Goal: Information Seeking & Learning: Understand process/instructions

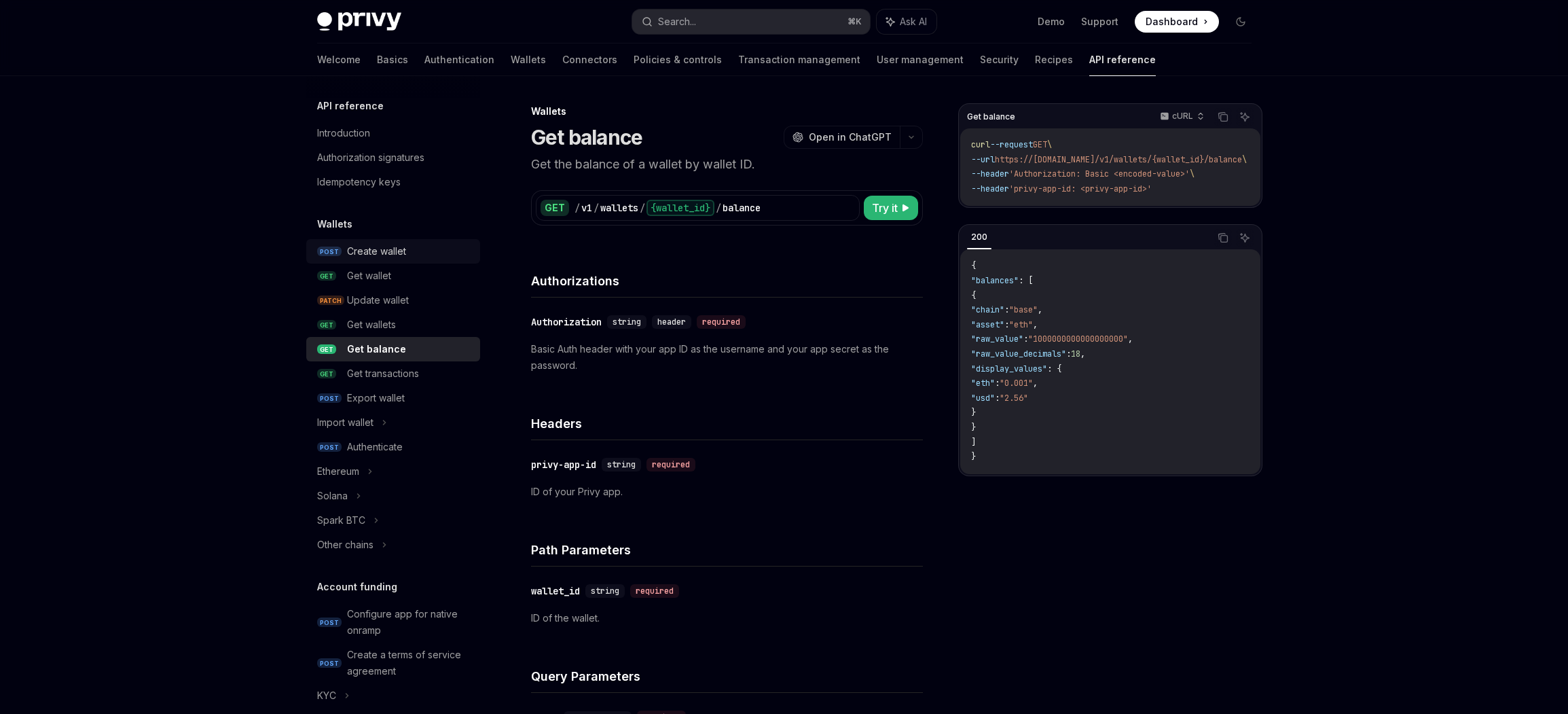
click at [362, 250] on div "Create wallet" at bounding box center [377, 251] width 59 height 16
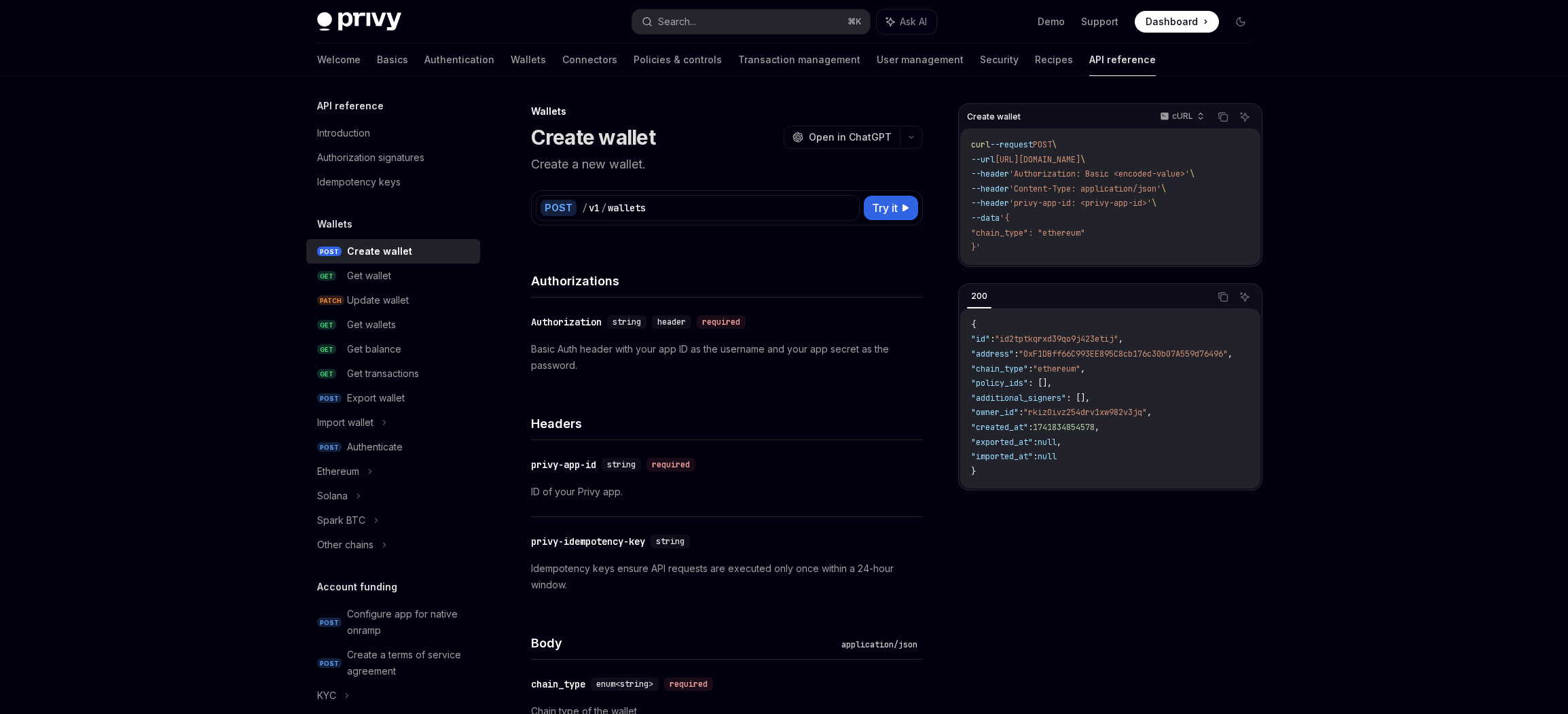
click at [735, 302] on div "​ Authorization string header required Basic Auth header with your app ID as th…" at bounding box center [727, 343] width 392 height 92
click at [379, 180] on div "Idempotency keys" at bounding box center [359, 182] width 83 height 16
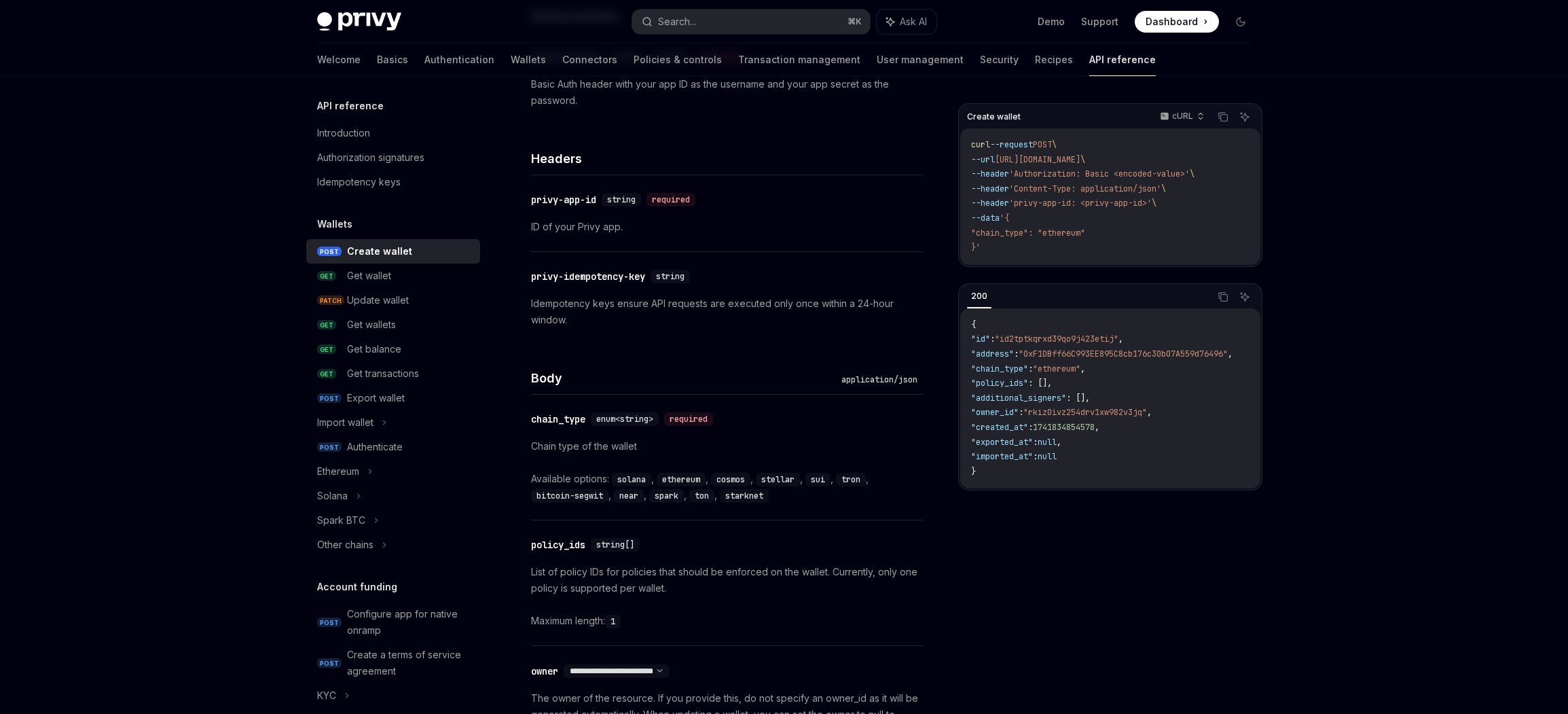
scroll to position [540, 0]
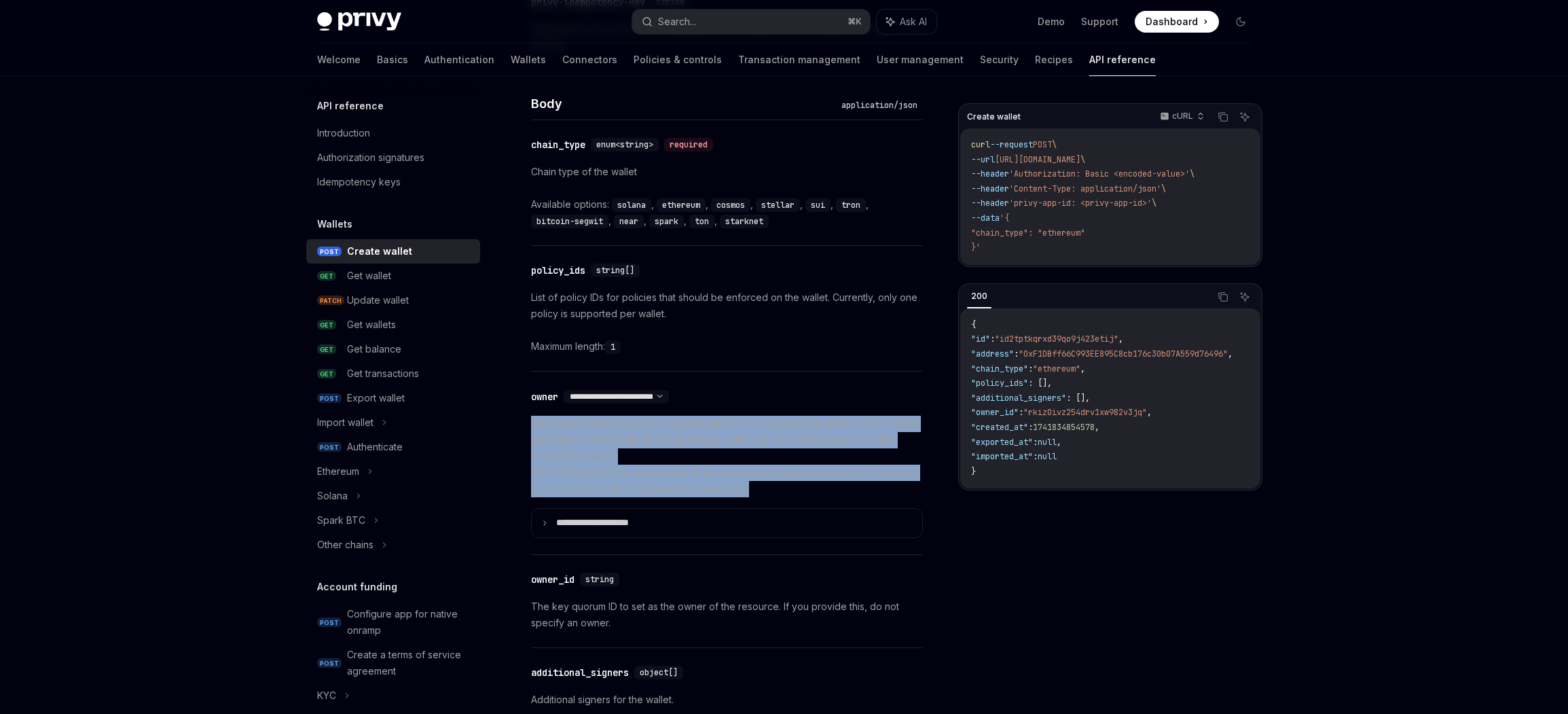
drag, startPoint x: 789, startPoint y: 411, endPoint x: 811, endPoint y: 480, distance: 72.4
click at [811, 480] on div "**********" at bounding box center [727, 463] width 392 height 183
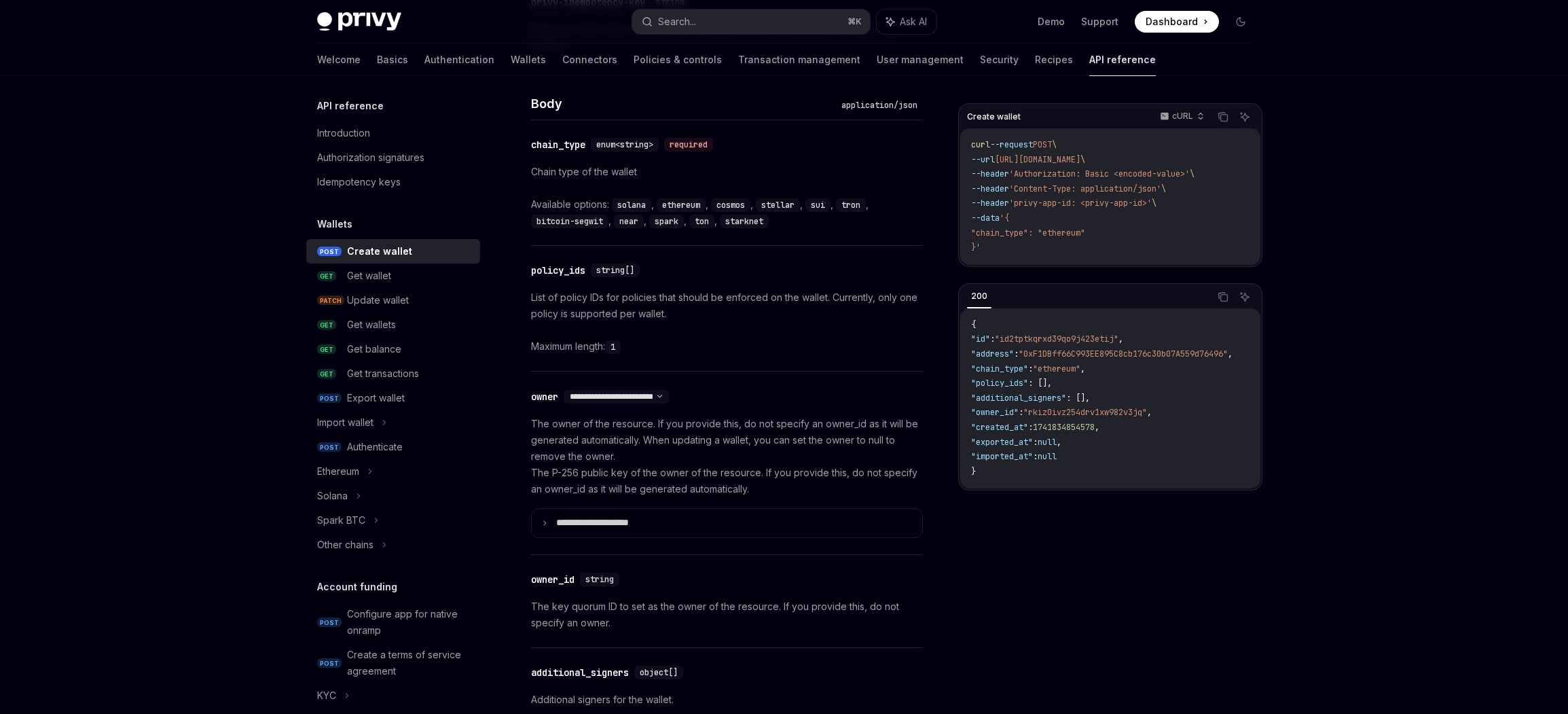
click at [810, 480] on p "The owner of the resource. If you provide this, do not specify an owner_id as i…" at bounding box center [727, 456] width 392 height 81
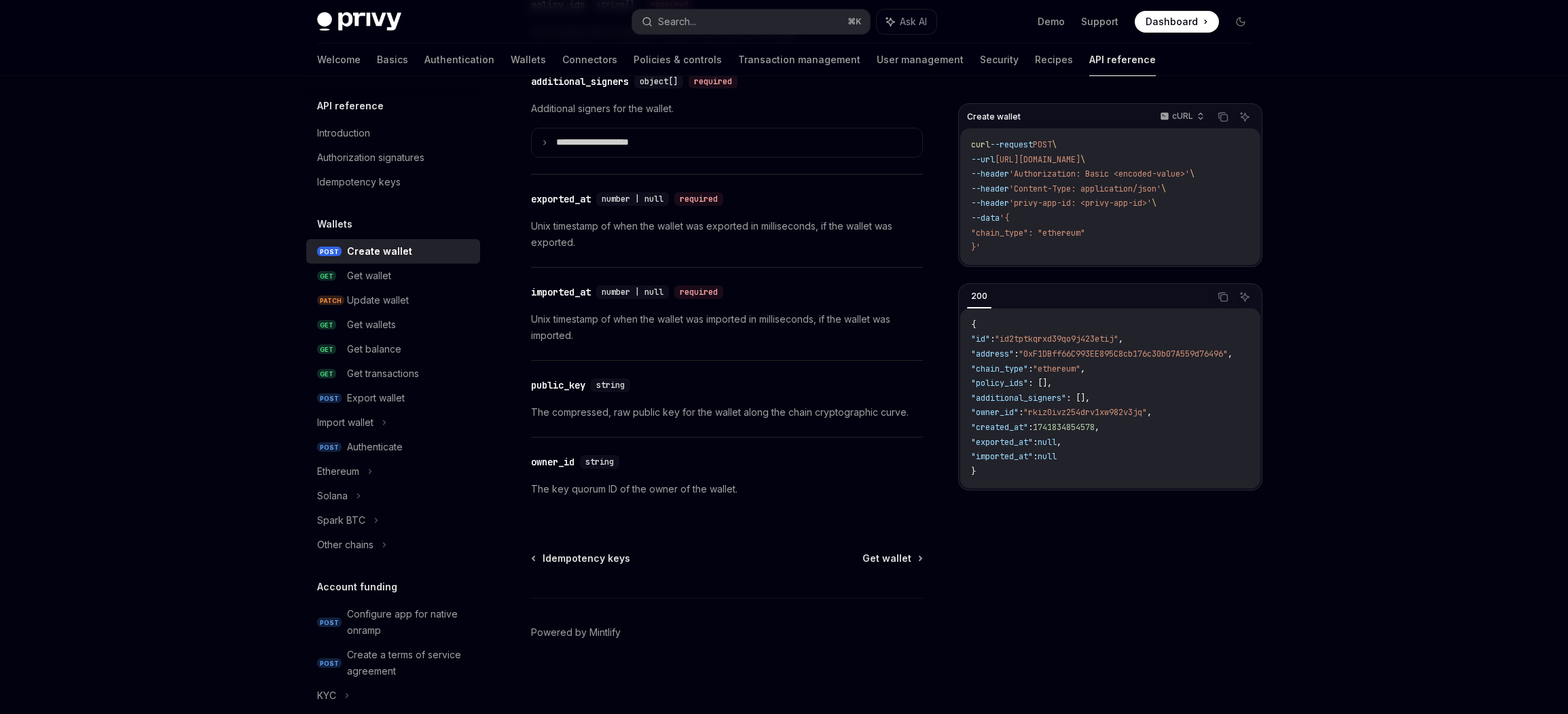
scroll to position [1779, 0]
click at [767, 426] on div "​ public_key string The compressed, raw public key for the wallet along the cha…" at bounding box center [727, 397] width 392 height 76
click at [759, 411] on p "The compressed, raw public key for the wallet along the chain cryptographic cur…" at bounding box center [727, 412] width 392 height 16
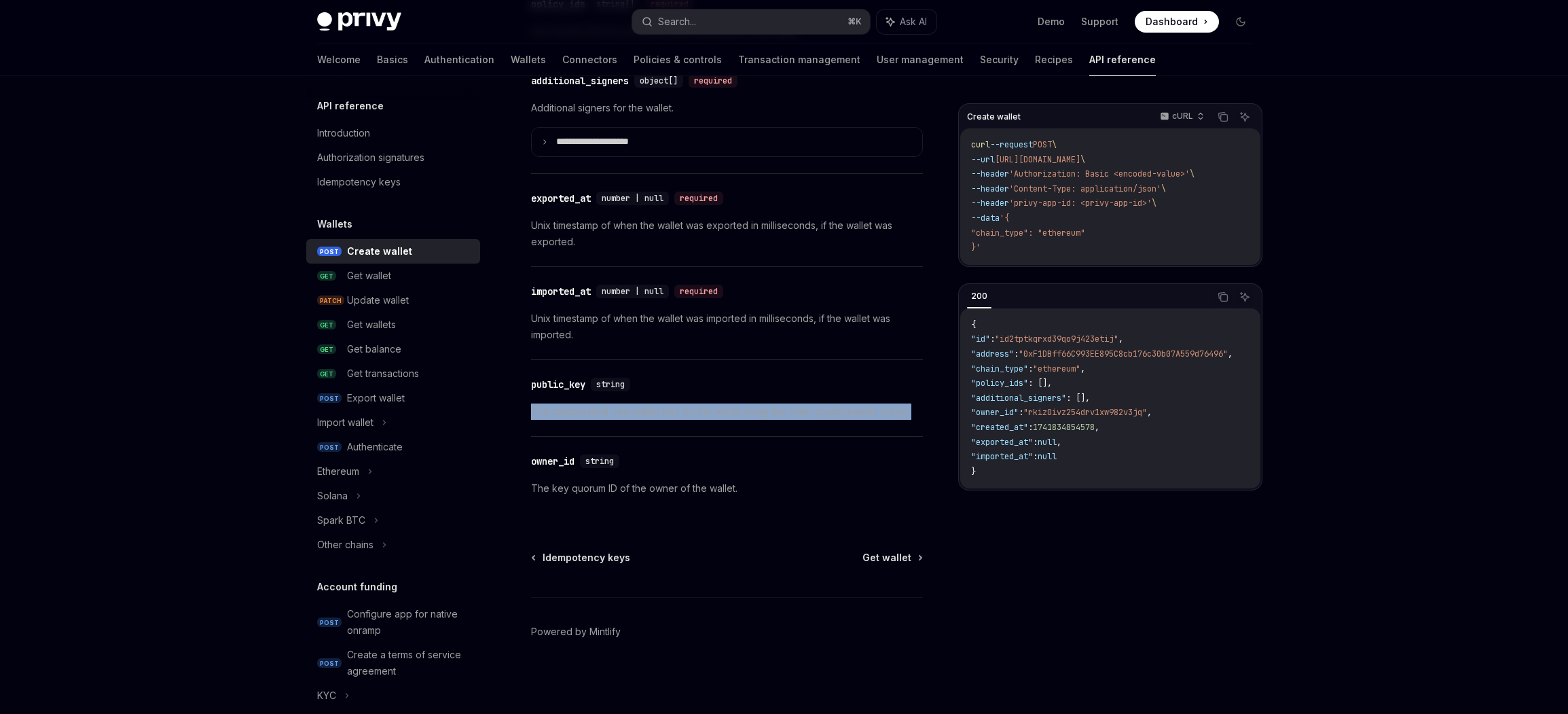
click at [759, 411] on p "The compressed, raw public key for the wallet along the chain cryptographic cur…" at bounding box center [727, 412] width 392 height 16
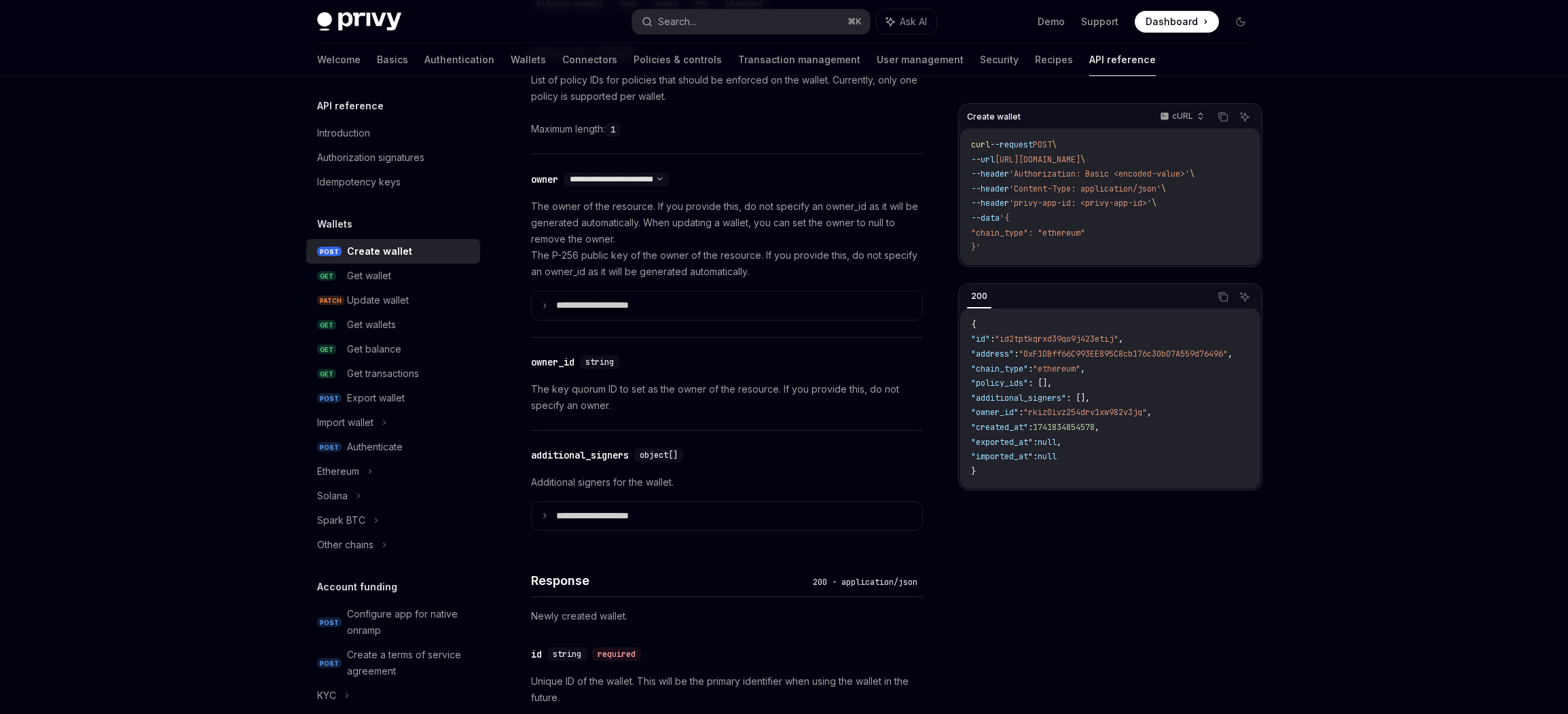
scroll to position [599, 0]
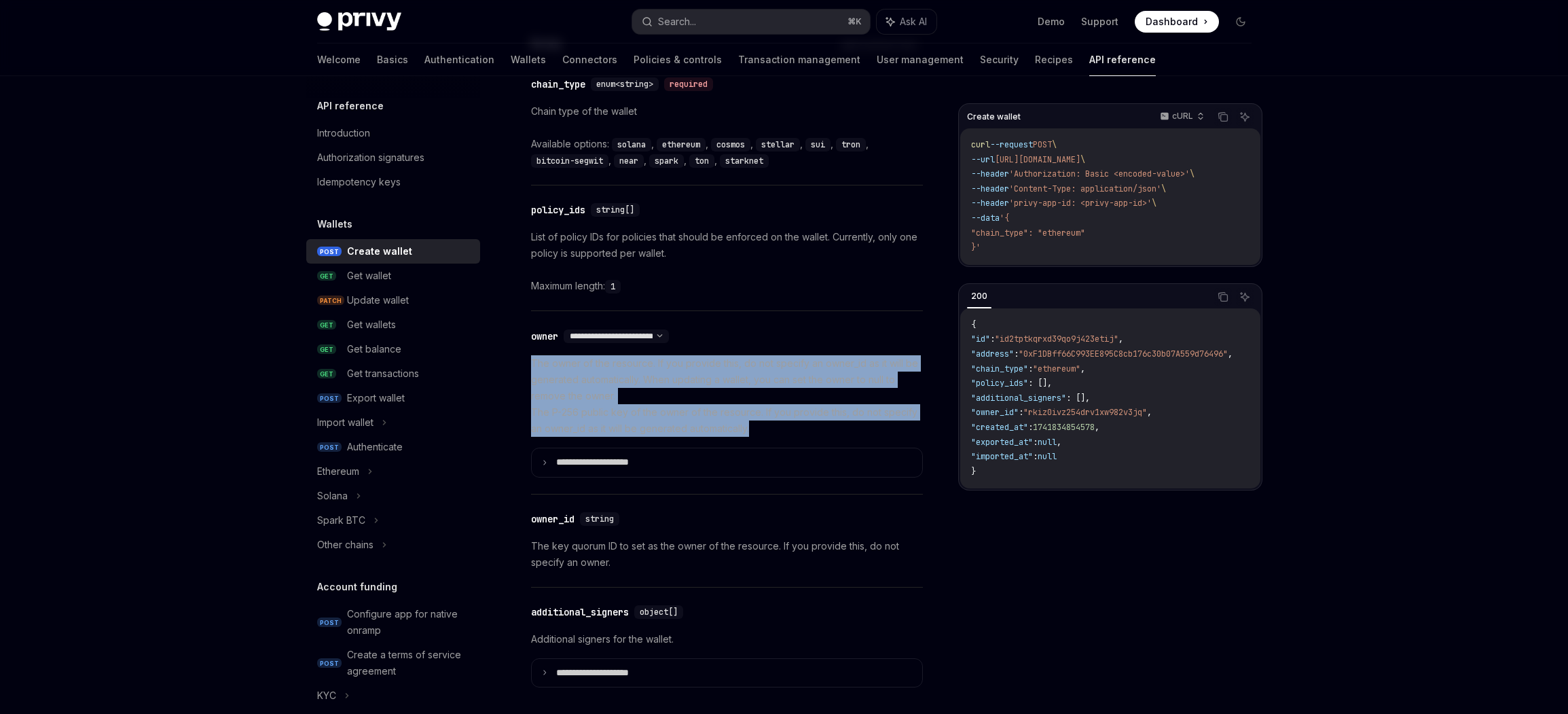
drag, startPoint x: 791, startPoint y: 348, endPoint x: 799, endPoint y: 429, distance: 81.4
click at [799, 429] on div "**********" at bounding box center [727, 403] width 392 height 183
click at [799, 429] on p "The owner of the resource. If you provide this, do not specify an owner_id as i…" at bounding box center [727, 395] width 392 height 81
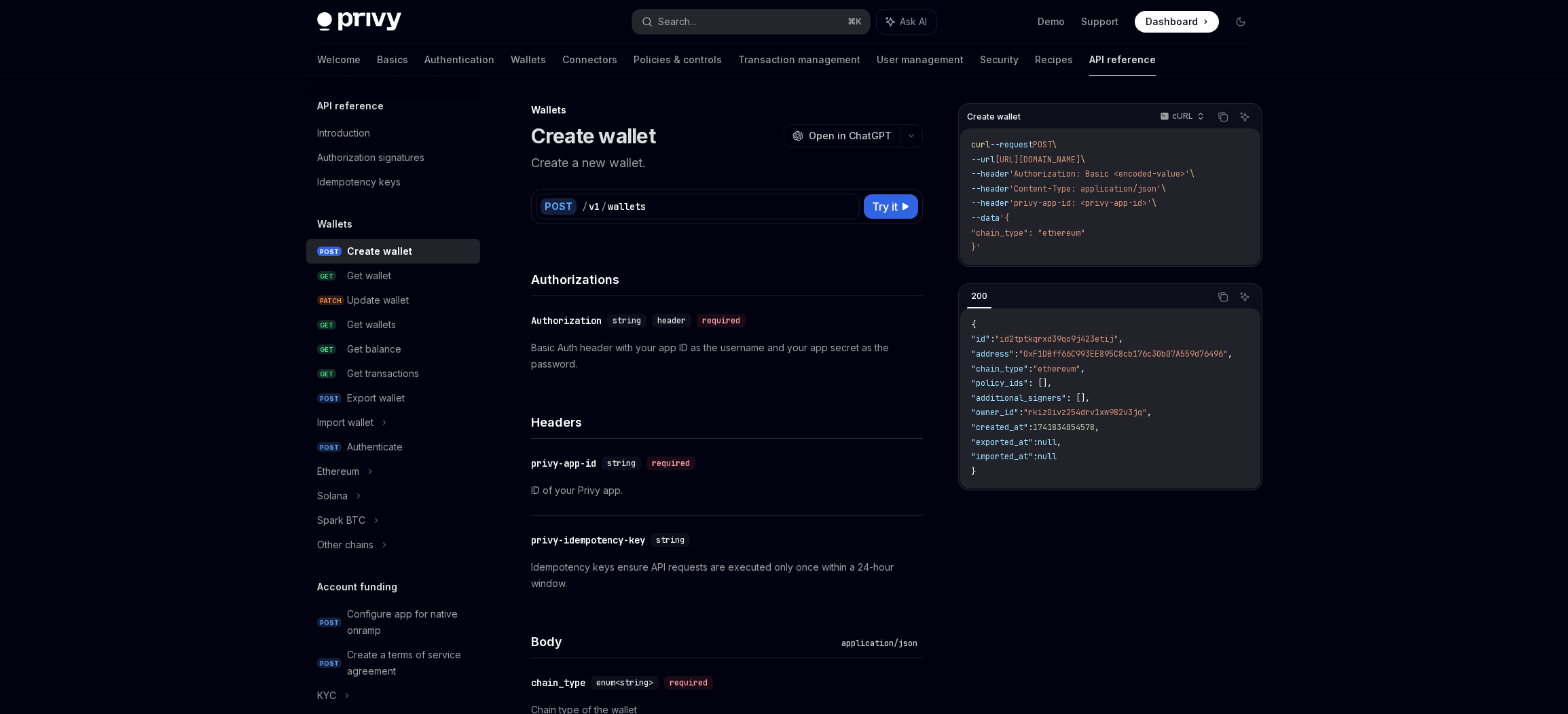
scroll to position [0, 0]
click at [900, 208] on button "Try it" at bounding box center [891, 208] width 55 height 24
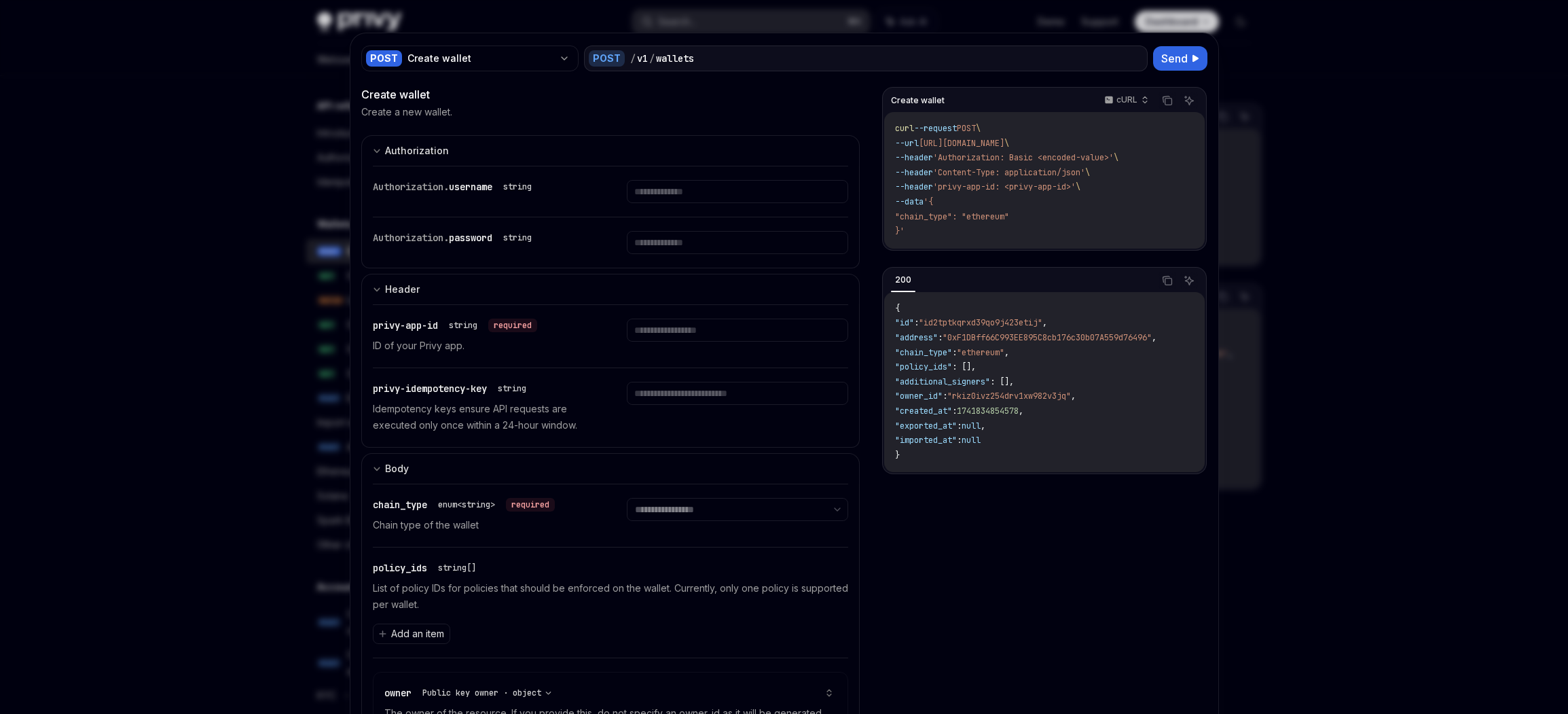
drag, startPoint x: 897, startPoint y: 151, endPoint x: 892, endPoint y: 140, distance: 12.1
click at [897, 151] on code "curl --request POST \ --url https://api.privy.io/v1/wallets \ --header 'Authori…" at bounding box center [1044, 180] width 298 height 117
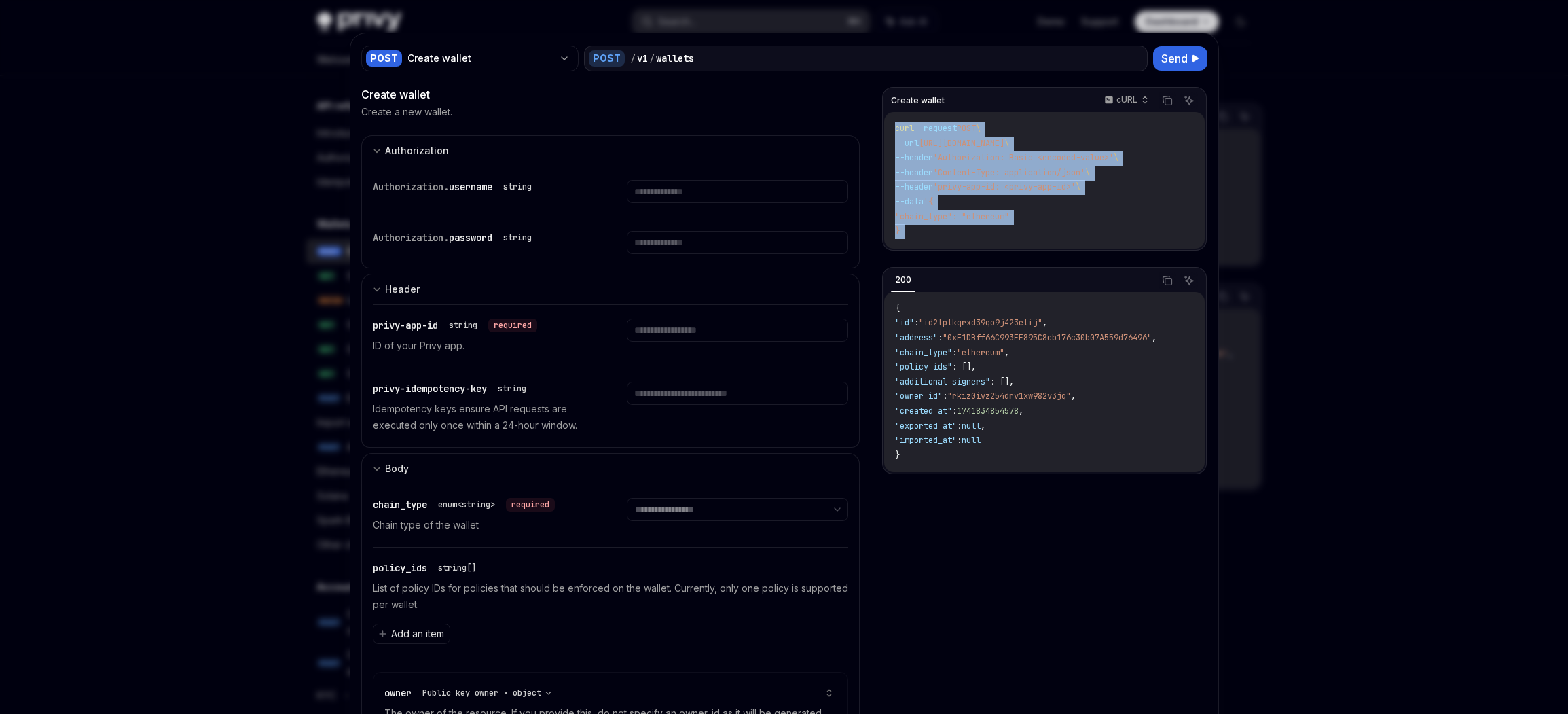
drag, startPoint x: 889, startPoint y: 126, endPoint x: 912, endPoint y: 232, distance: 108.5
click at [912, 232] on div "curl --request POST \ --url https://api.privy.io/v1/wallets \ --header 'Authori…" at bounding box center [1044, 180] width 320 height 137
copy code "curl --request POST \ --url https://api.privy.io/v1/wallets \ --header 'Authori…"
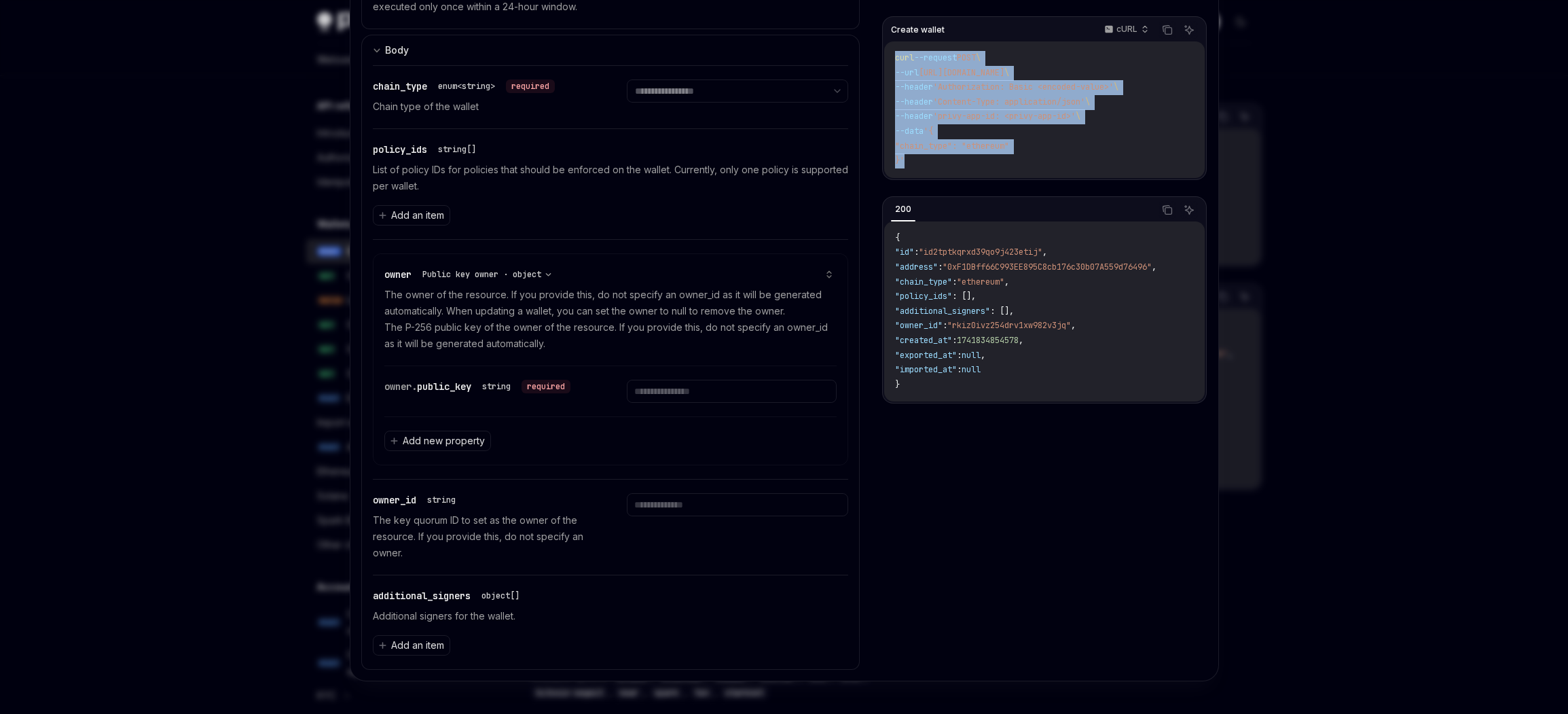
scroll to position [123, 0]
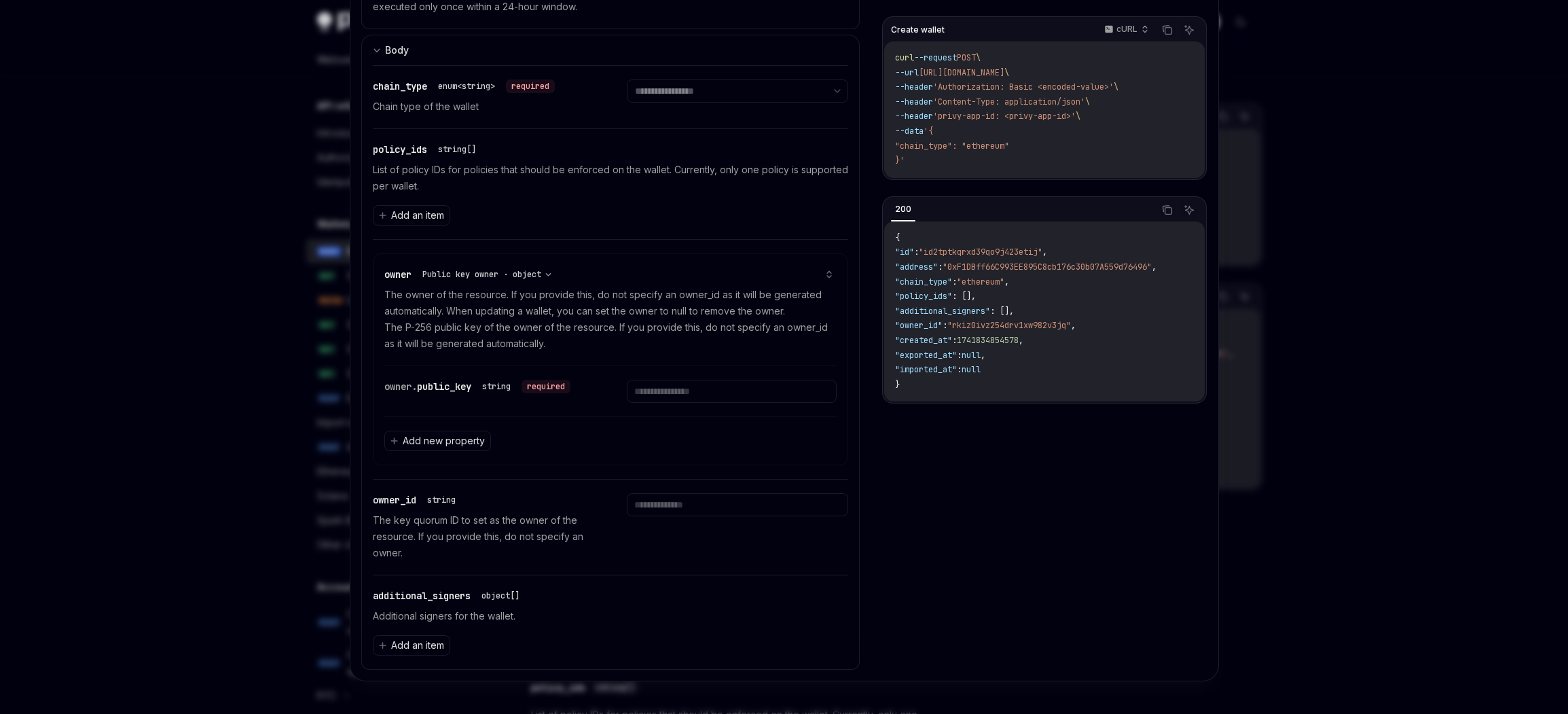
click at [200, 357] on div at bounding box center [784, 357] width 1568 height 714
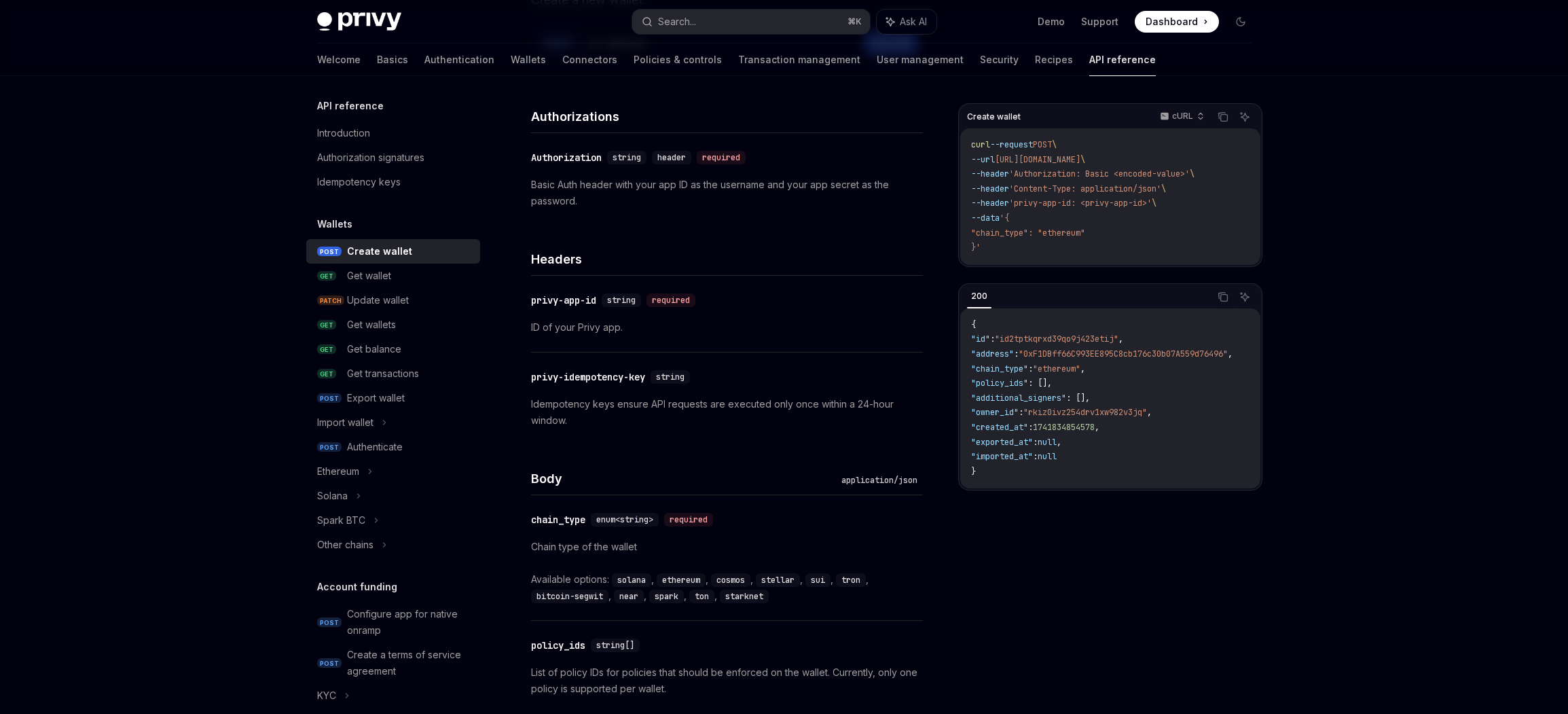
scroll to position [258, 0]
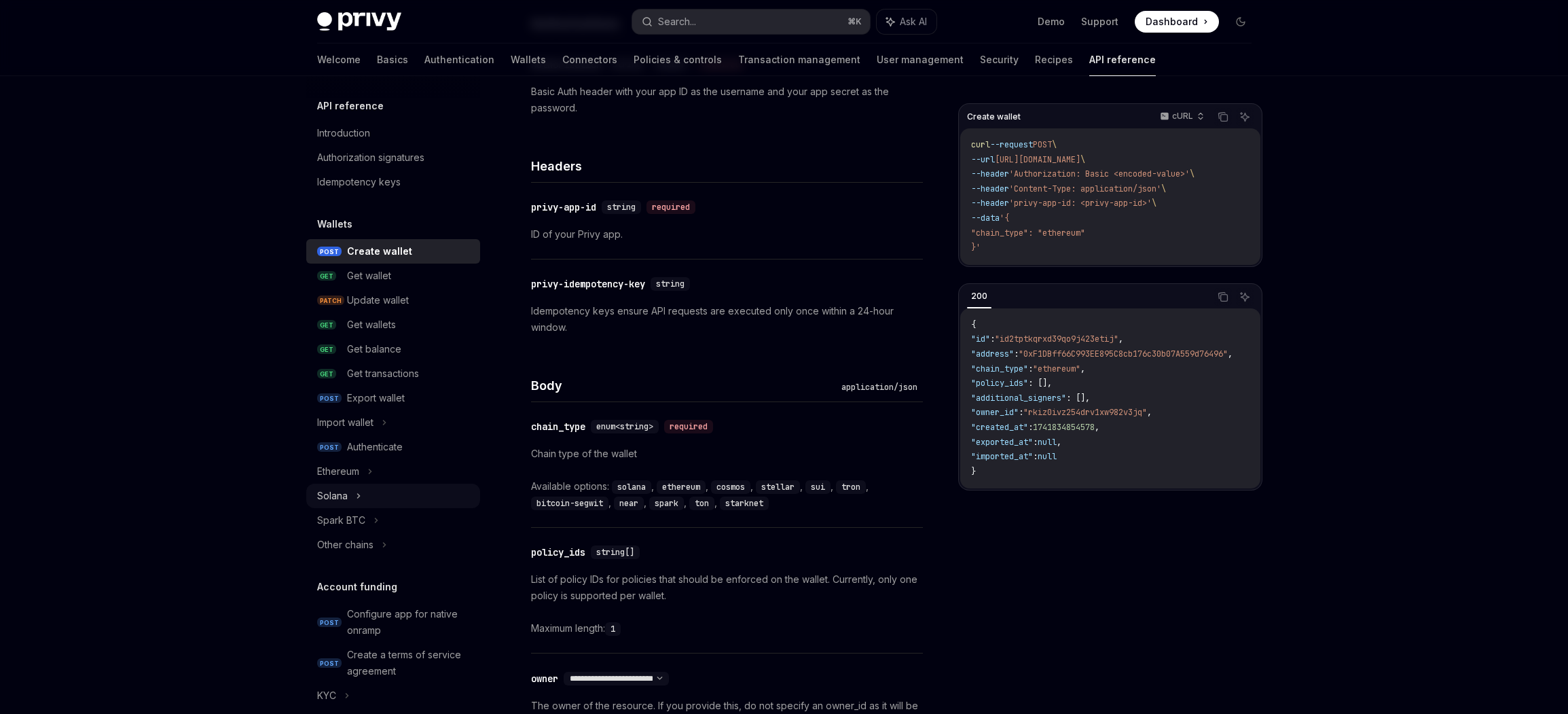
click at [327, 497] on div "Solana" at bounding box center [333, 496] width 30 height 16
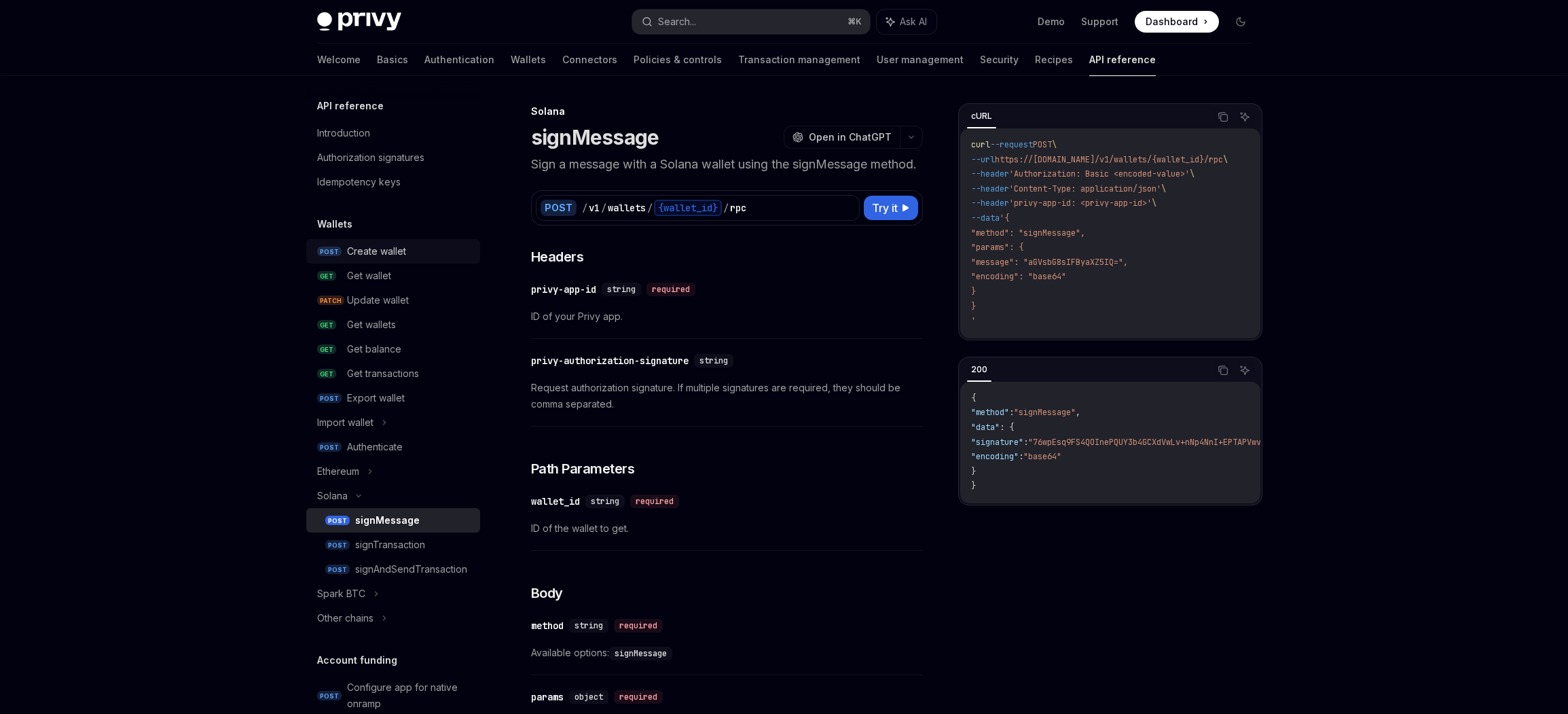
click at [365, 242] on link "POST Create wallet" at bounding box center [393, 251] width 174 height 24
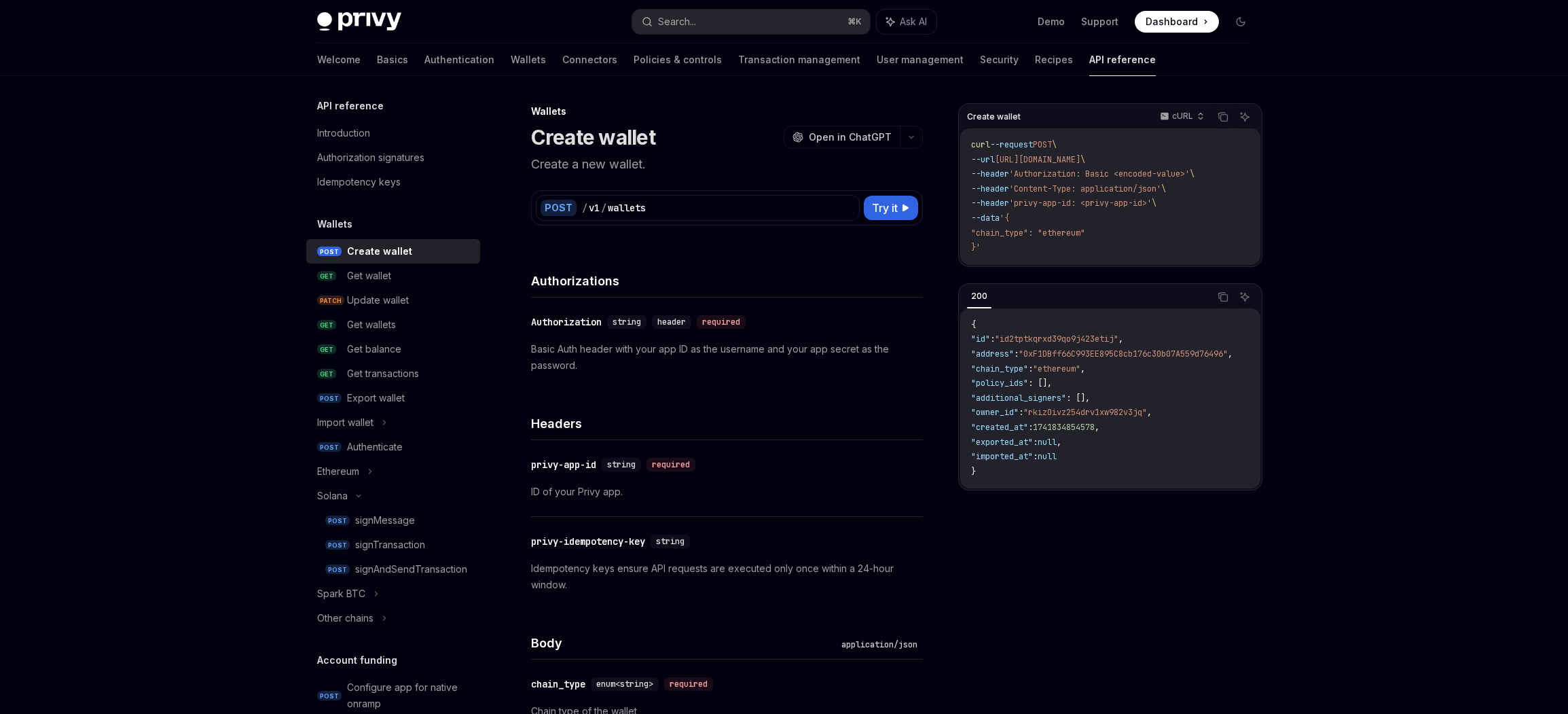
type textarea "*"
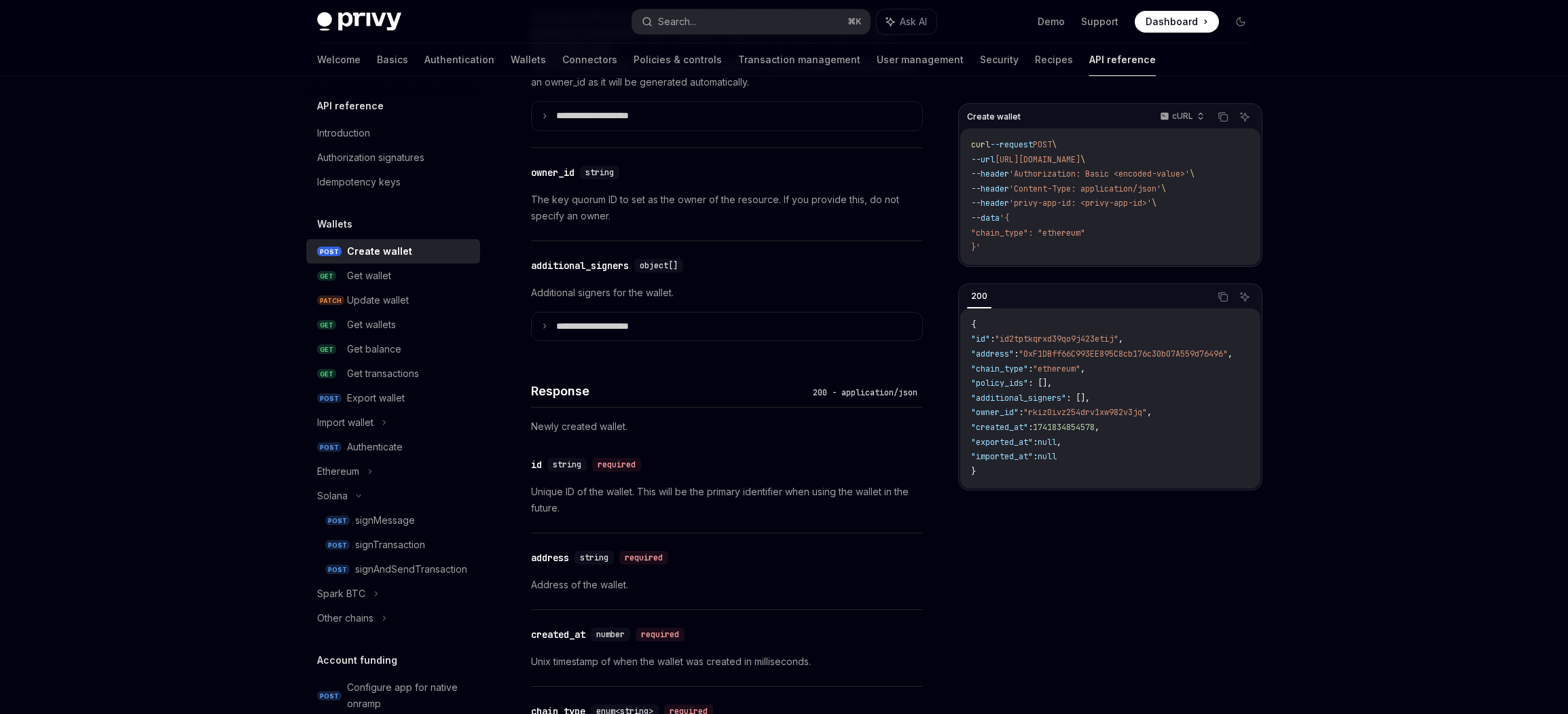
scroll to position [621, 0]
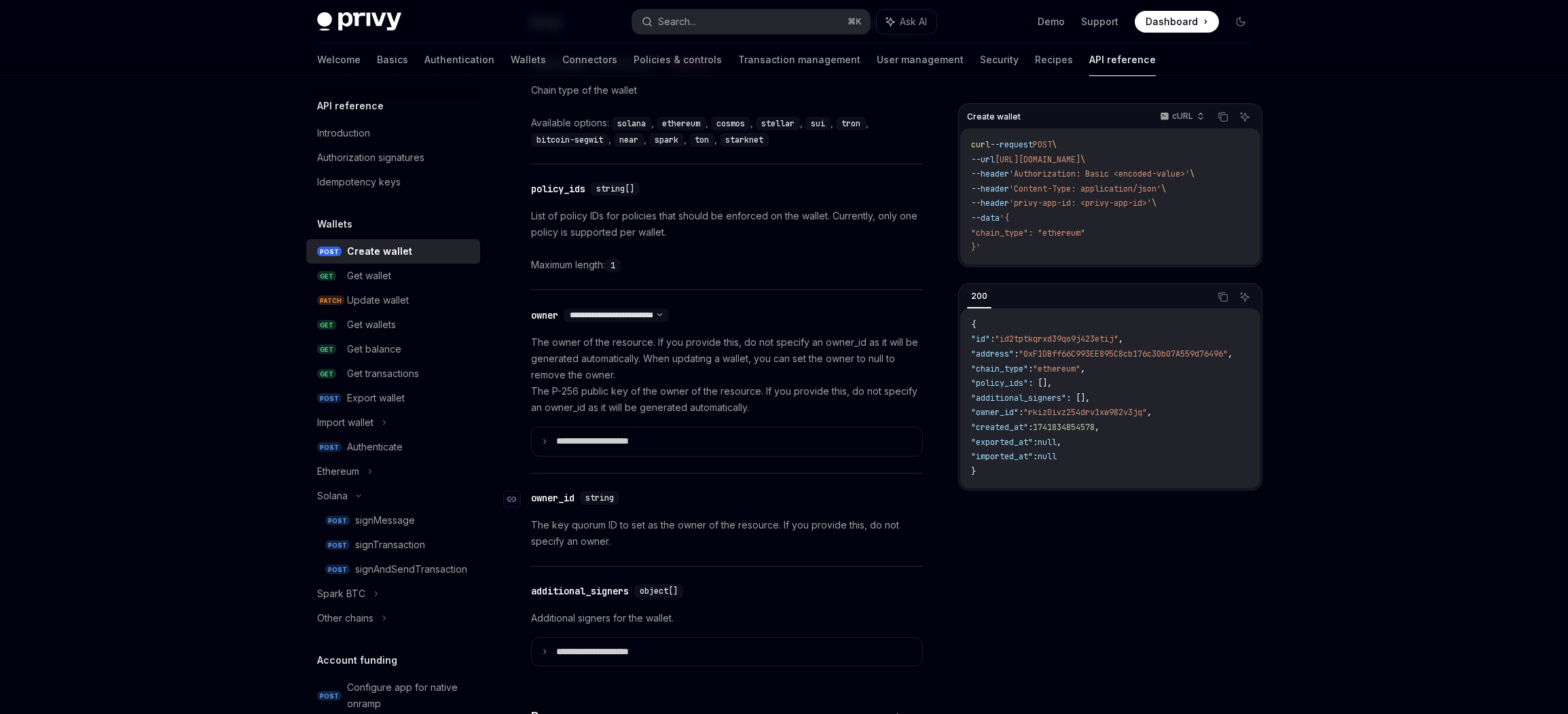
click at [558, 498] on div "owner_id" at bounding box center [553, 497] width 44 height 13
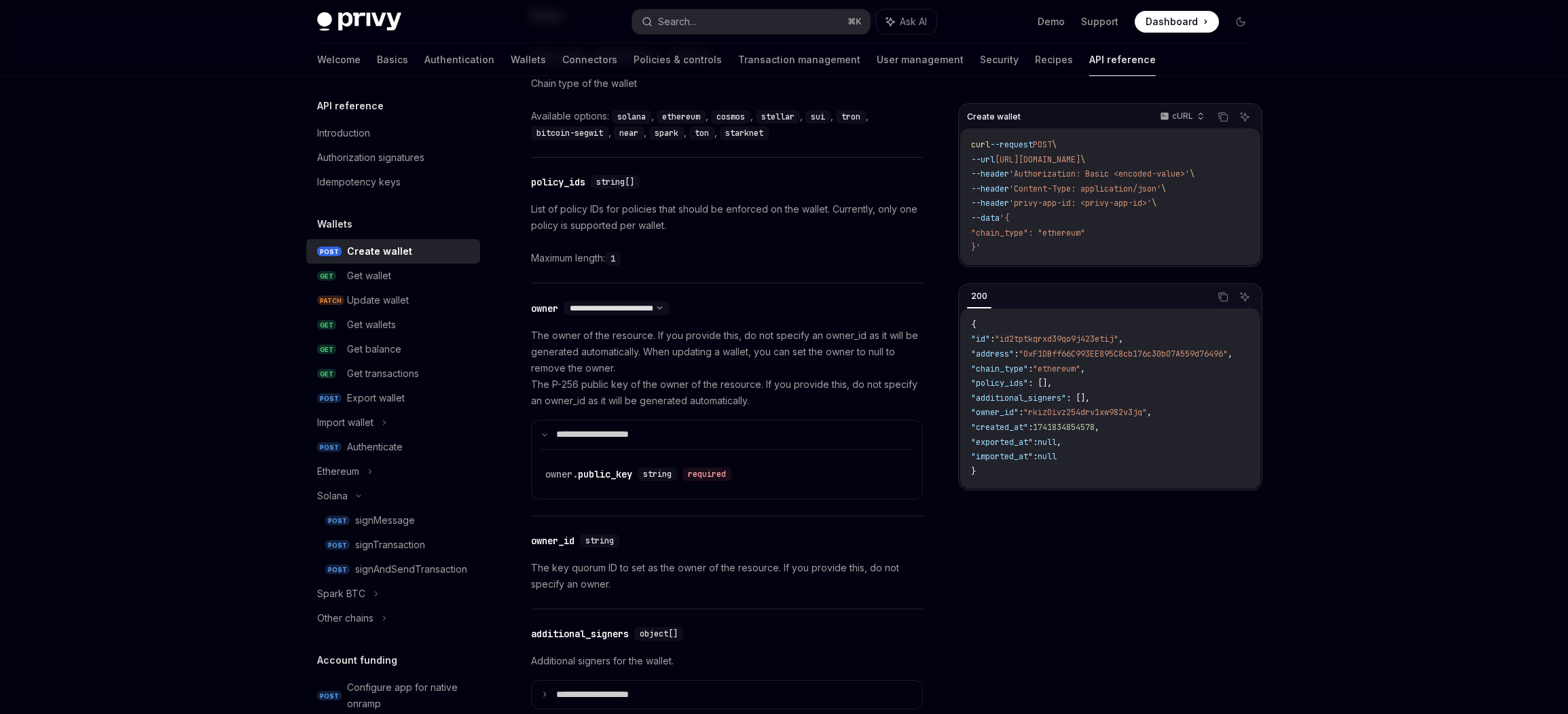
click at [558, 497] on div "**********" at bounding box center [727, 400] width 392 height 233
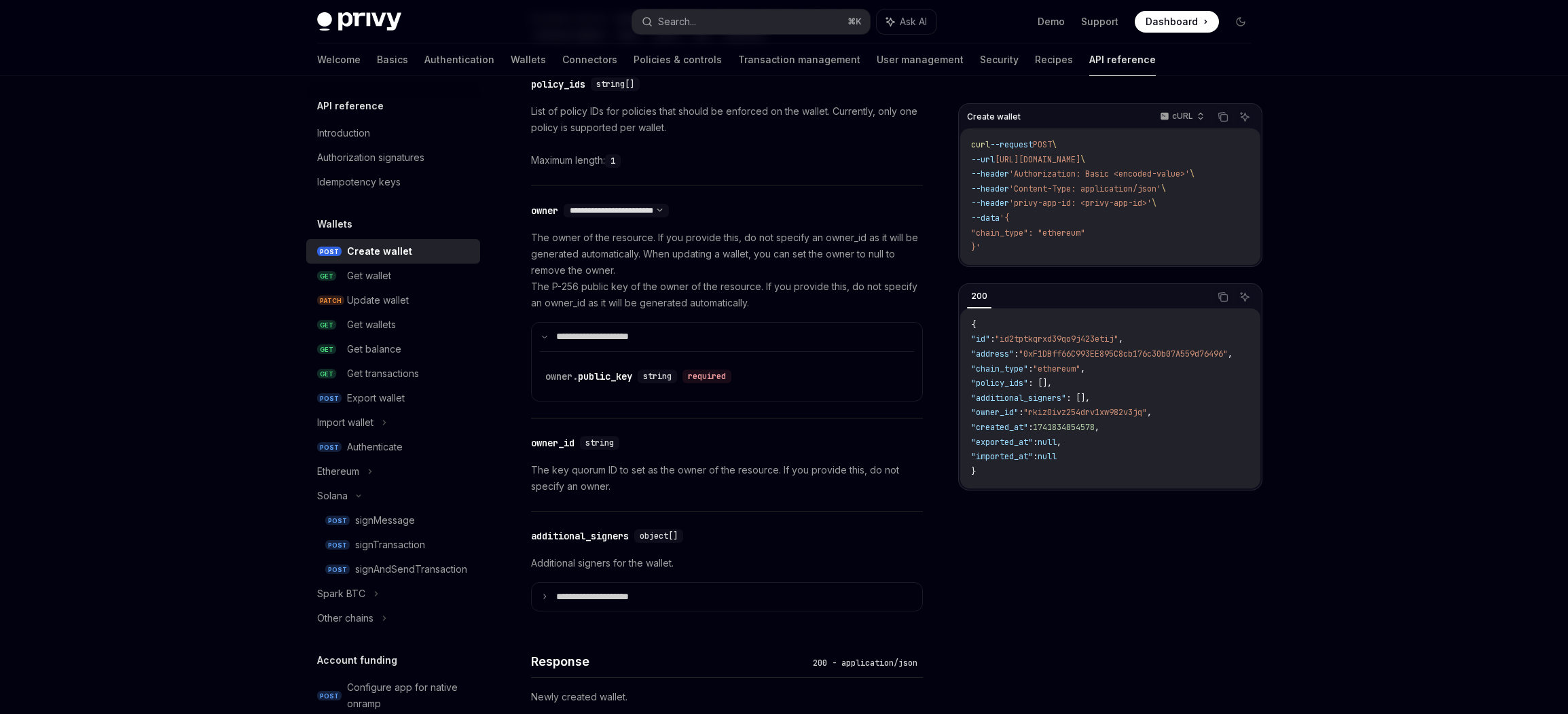
scroll to position [727, 0]
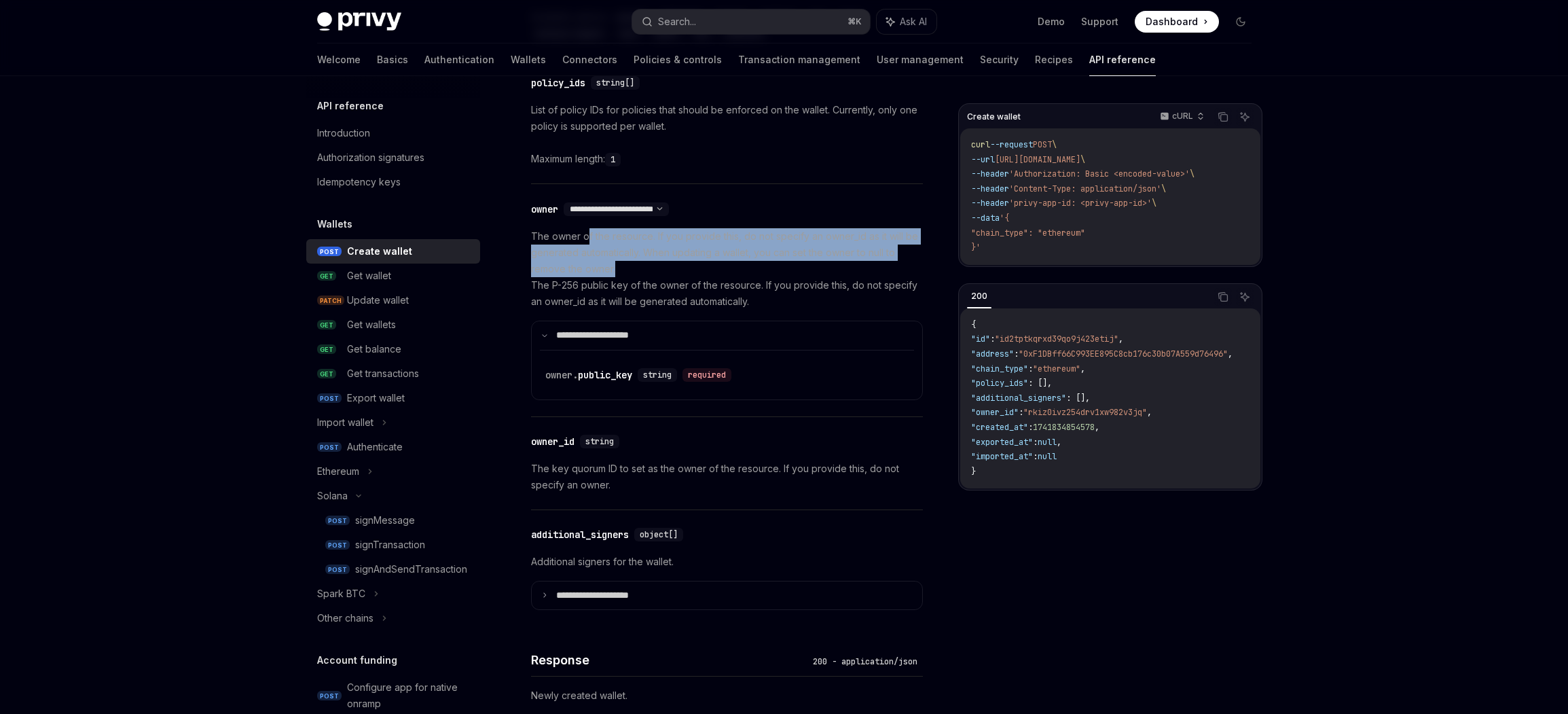
drag, startPoint x: 588, startPoint y: 238, endPoint x: 656, endPoint y: 267, distance: 73.9
click at [656, 267] on p "The owner of the resource. If you provide this, do not specify an owner_id as i…" at bounding box center [727, 268] width 392 height 81
drag, startPoint x: 656, startPoint y: 267, endPoint x: 649, endPoint y: 218, distance: 49.5
click at [649, 218] on div "**********" at bounding box center [727, 301] width 392 height 233
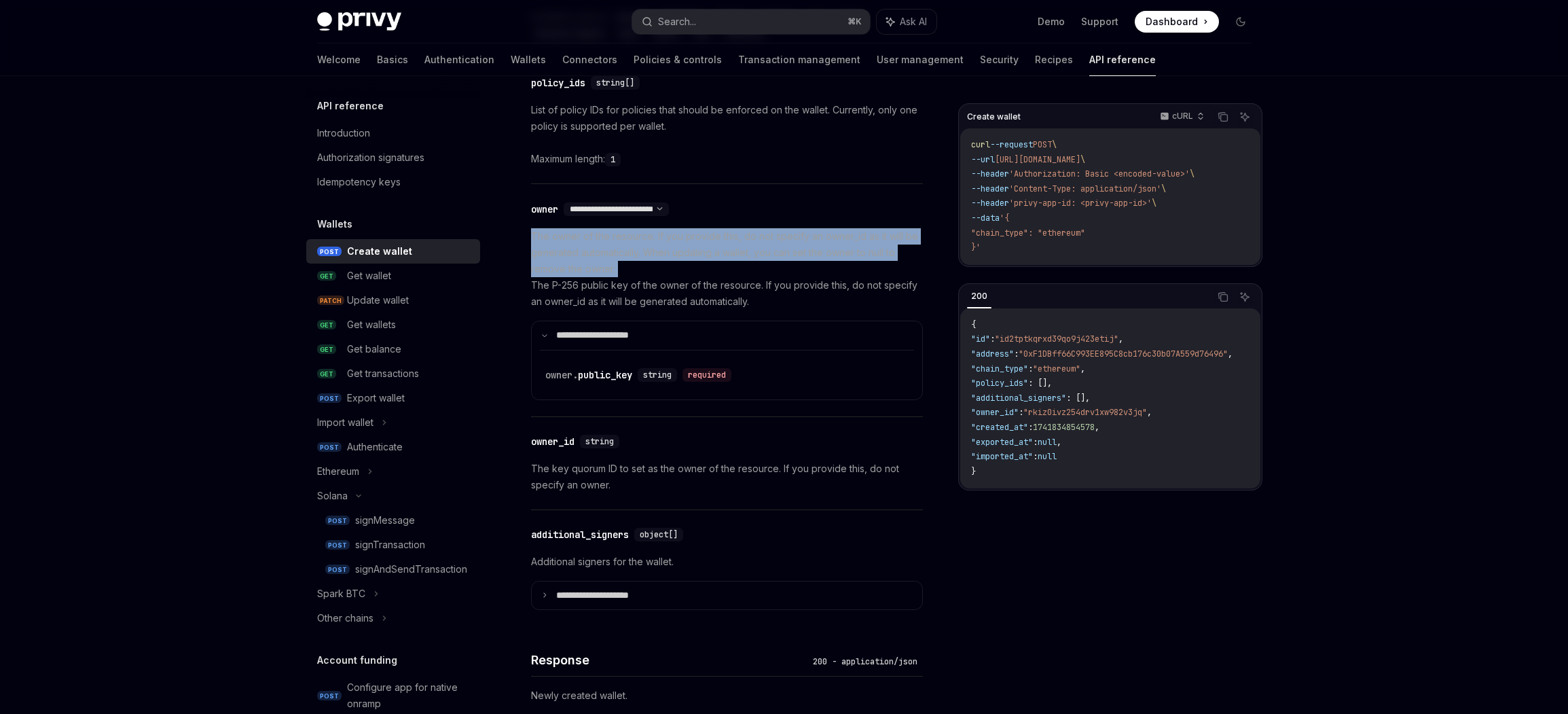
click at [647, 229] on p "The owner of the resource. If you provide this, do not specify an owner_id as i…" at bounding box center [727, 268] width 392 height 81
drag, startPoint x: 645, startPoint y: 224, endPoint x: 660, endPoint y: 275, distance: 53.2
click at [660, 275] on div "**********" at bounding box center [727, 301] width 392 height 233
click at [660, 275] on p "The owner of the resource. If you provide this, do not specify an owner_id as i…" at bounding box center [727, 268] width 392 height 81
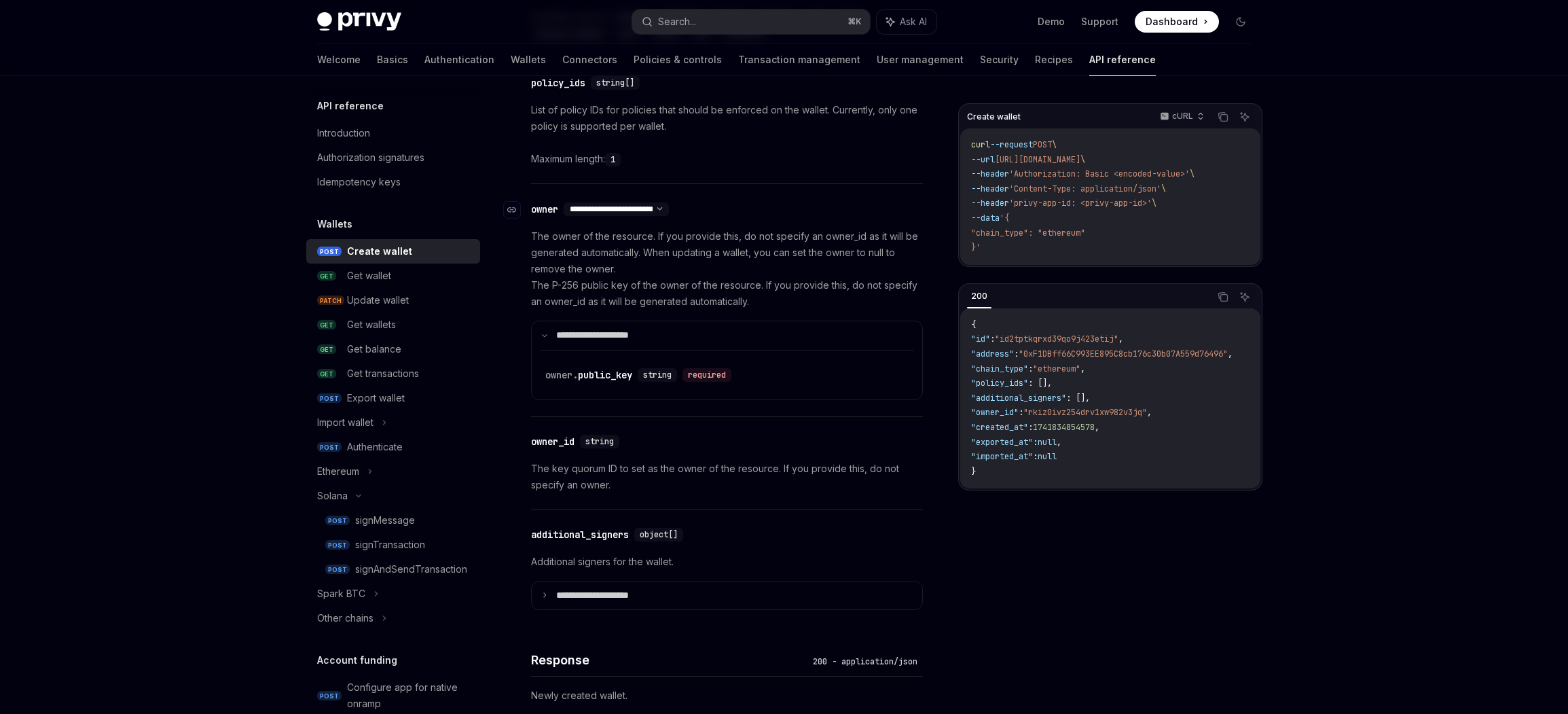
click at [669, 208] on select "**********" at bounding box center [616, 209] width 106 height 11
click at [598, 375] on div "owner. public_key" at bounding box center [589, 374] width 87 height 13
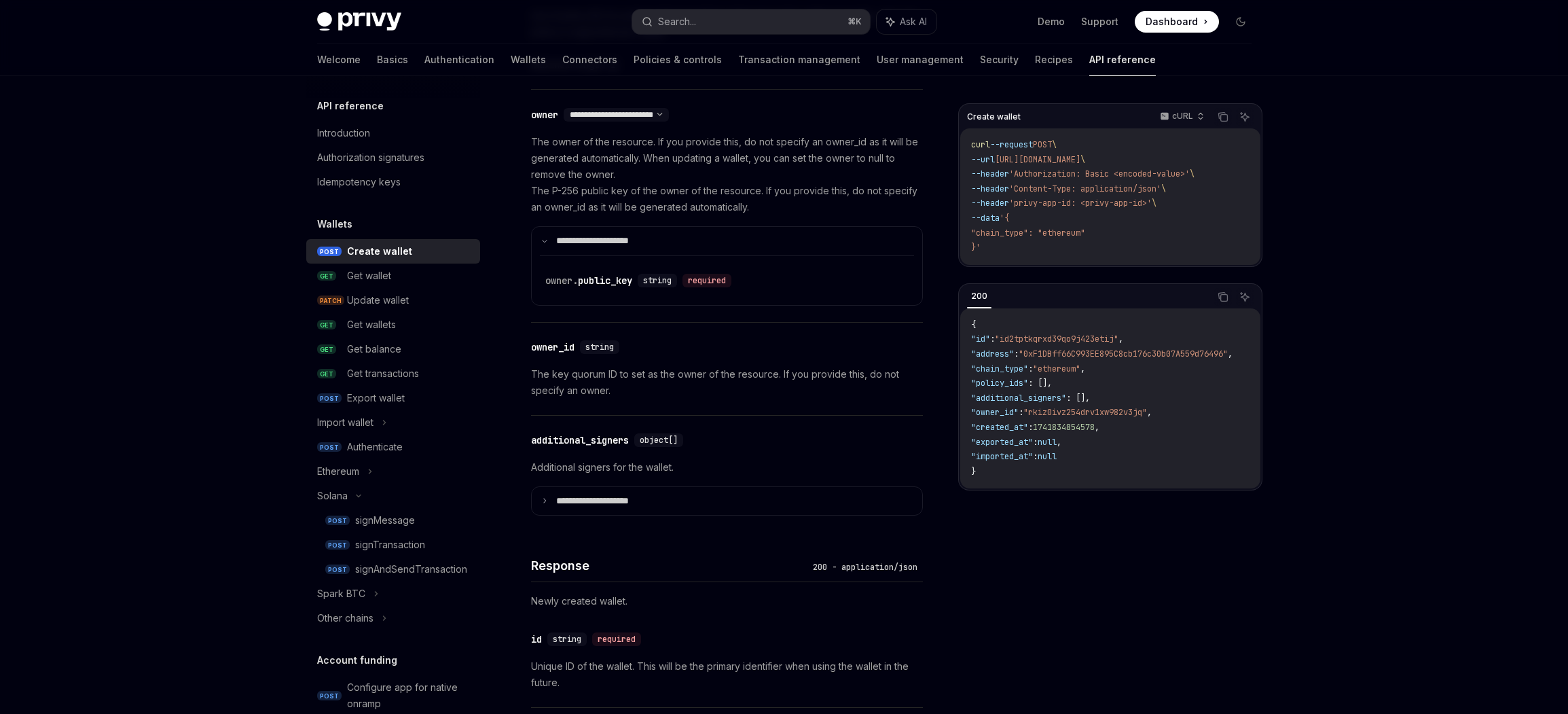
scroll to position [706, 0]
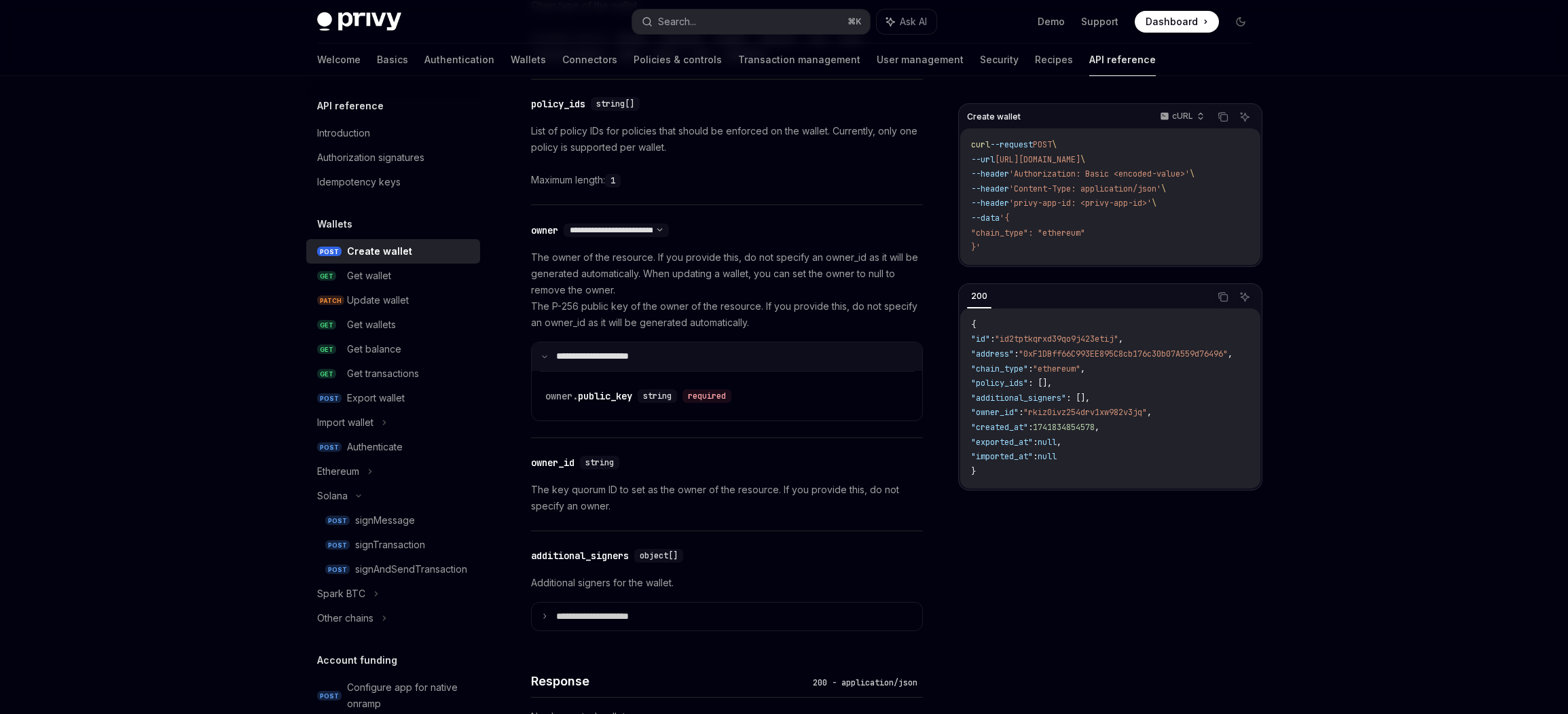
click at [556, 355] on p "**********" at bounding box center [601, 357] width 90 height 13
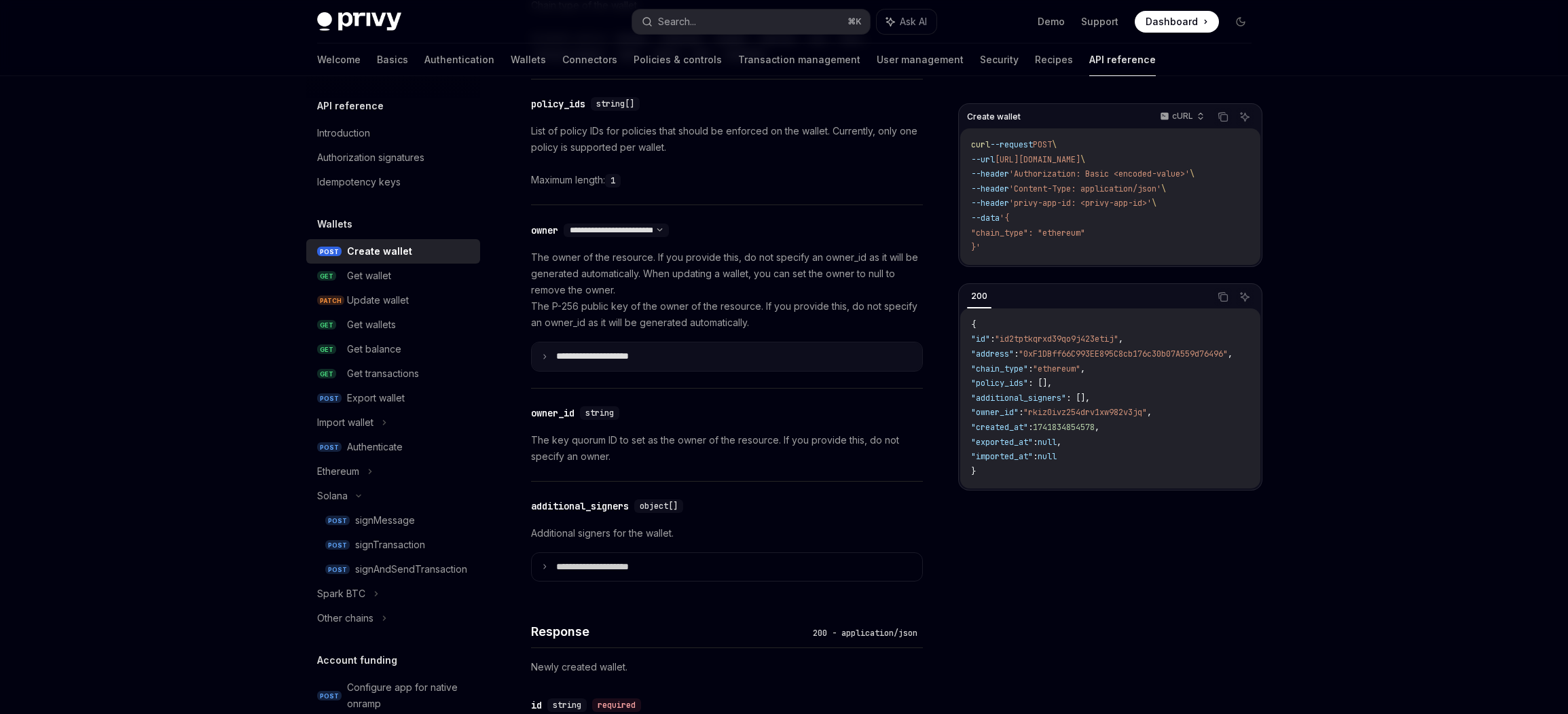
click at [554, 354] on summary "**********" at bounding box center [726, 357] width 390 height 29
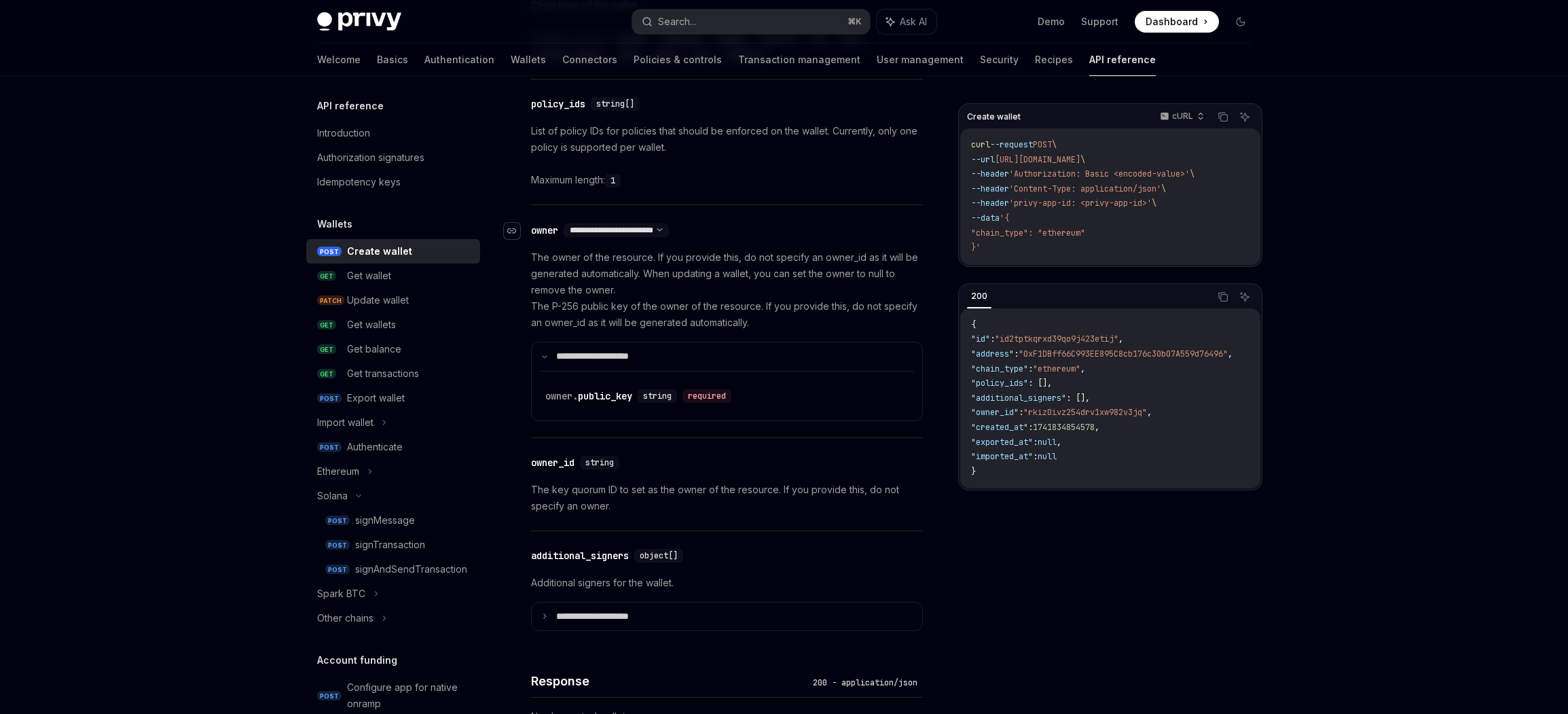
click at [515, 230] on icon "Navigate to header" at bounding box center [512, 231] width 10 height 5
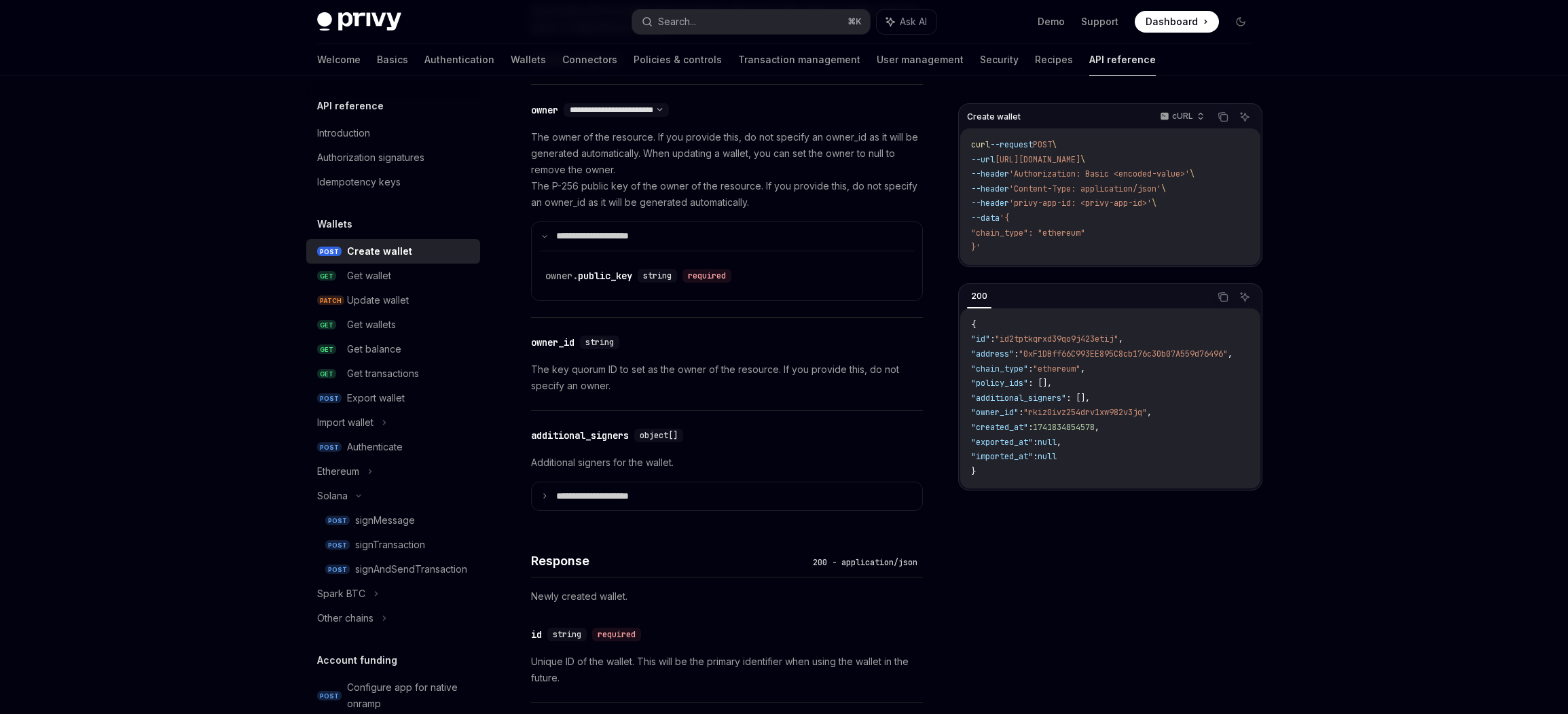
scroll to position [837, 0]
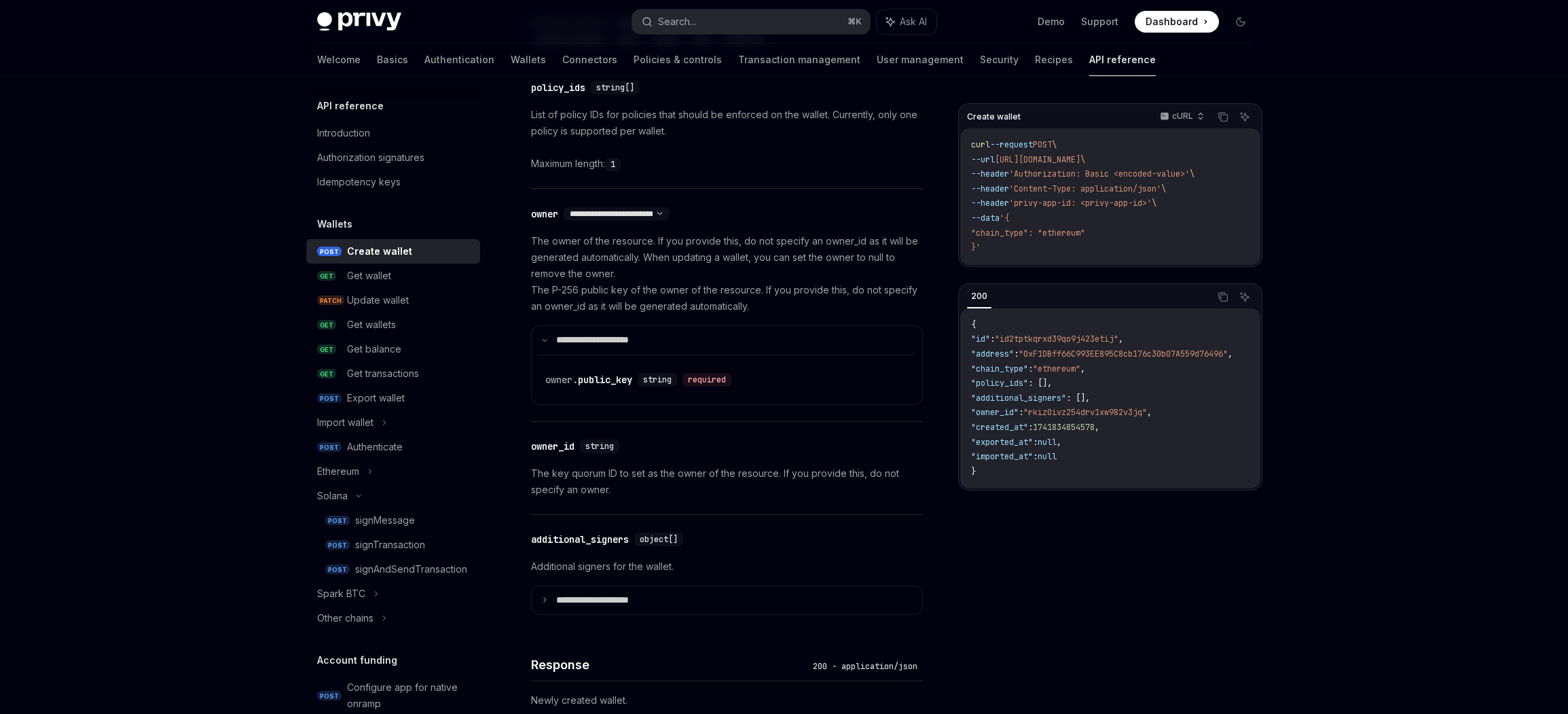
click at [517, 212] on div "Navigate to header" at bounding box center [512, 215] width 16 height 16
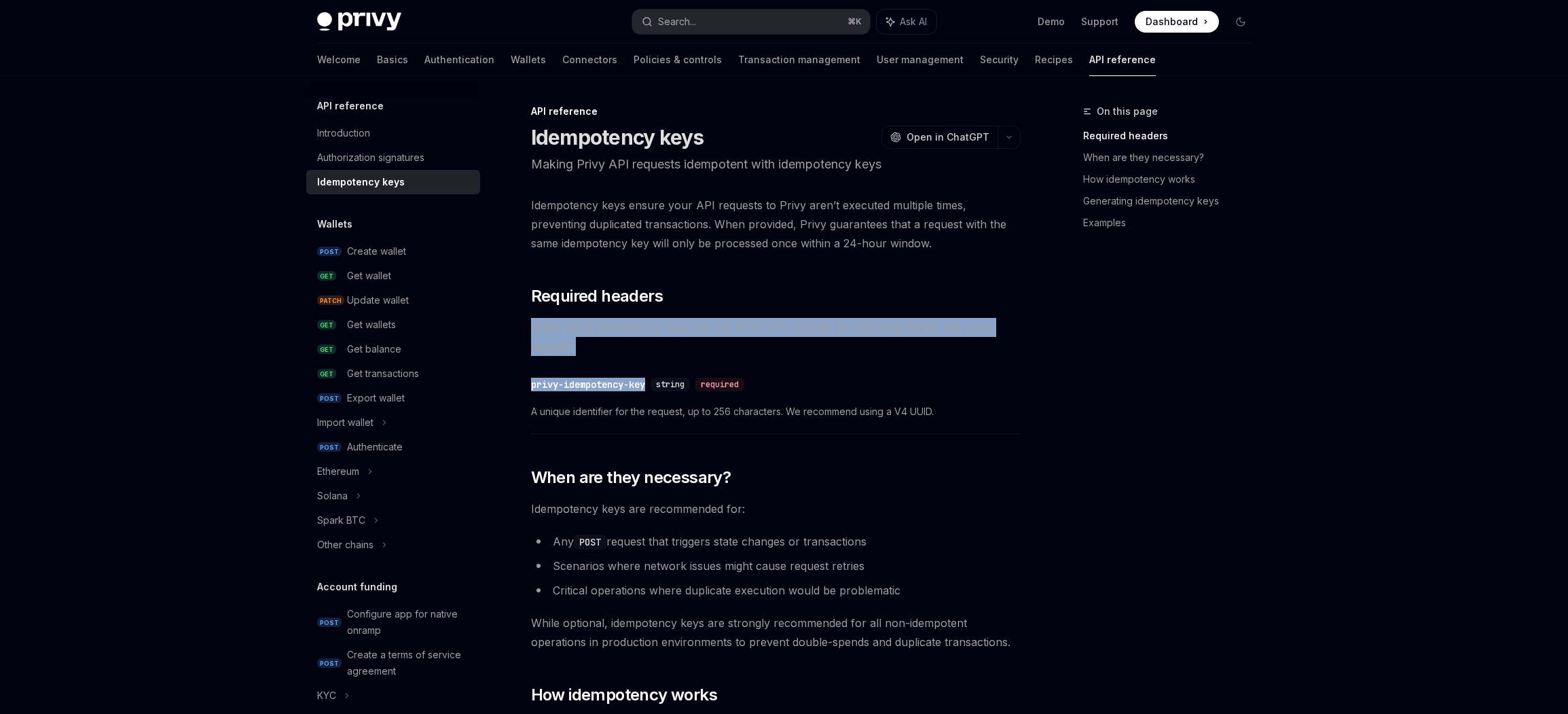
drag, startPoint x: 816, startPoint y: 314, endPoint x: 827, endPoint y: 358, distance: 45.4
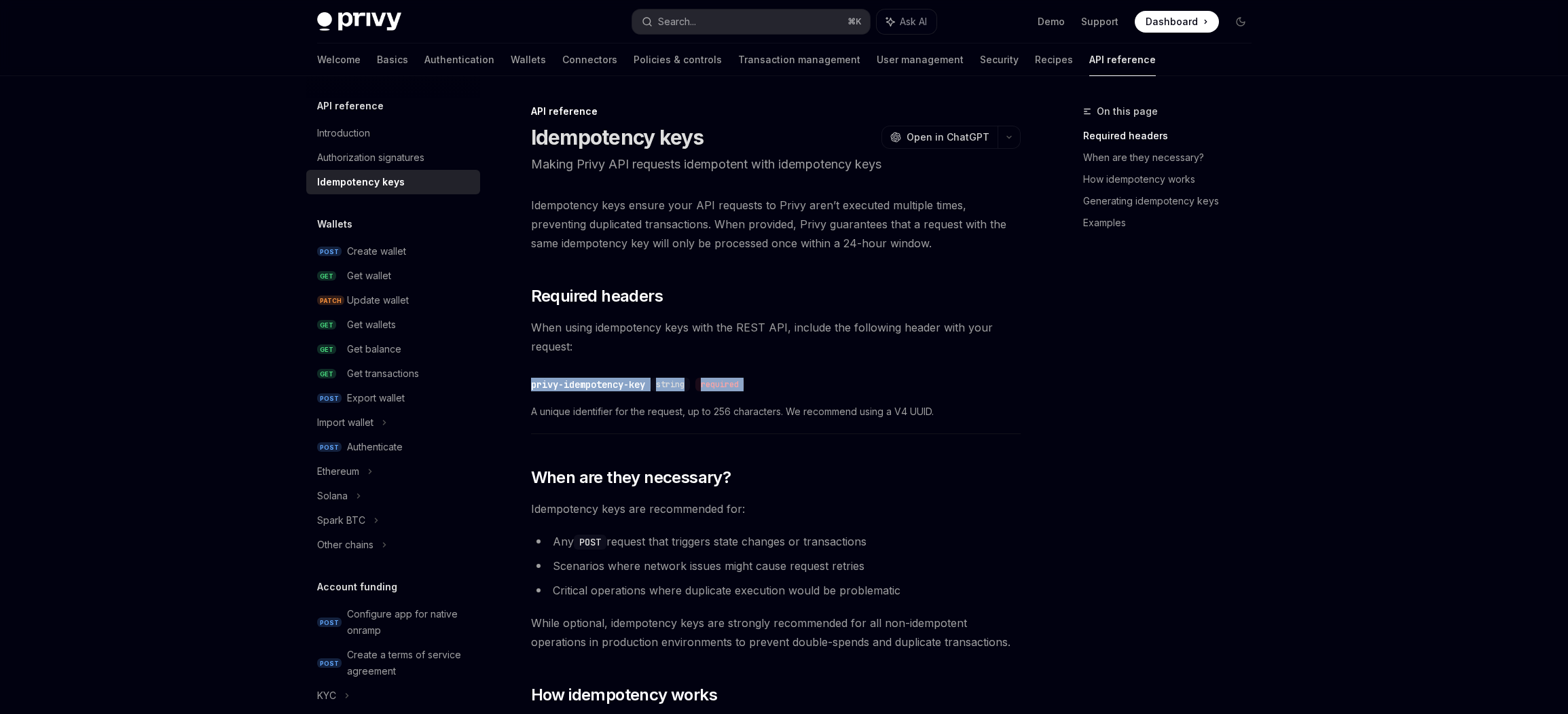
drag, startPoint x: 652, startPoint y: 394, endPoint x: 614, endPoint y: 373, distance: 43.4
click at [614, 373] on div "​ privy-idempotency-key string required A unique identifier for the request, up…" at bounding box center [776, 402] width 489 height 64
click at [614, 374] on div "​ privy-idempotency-key string required A unique identifier for the request, up…" at bounding box center [776, 402] width 489 height 64
drag, startPoint x: 614, startPoint y: 374, endPoint x: 673, endPoint y: 383, distance: 59.7
click at [673, 383] on div "​ privy-idempotency-key string required A unique identifier for the request, up…" at bounding box center [776, 402] width 489 height 64
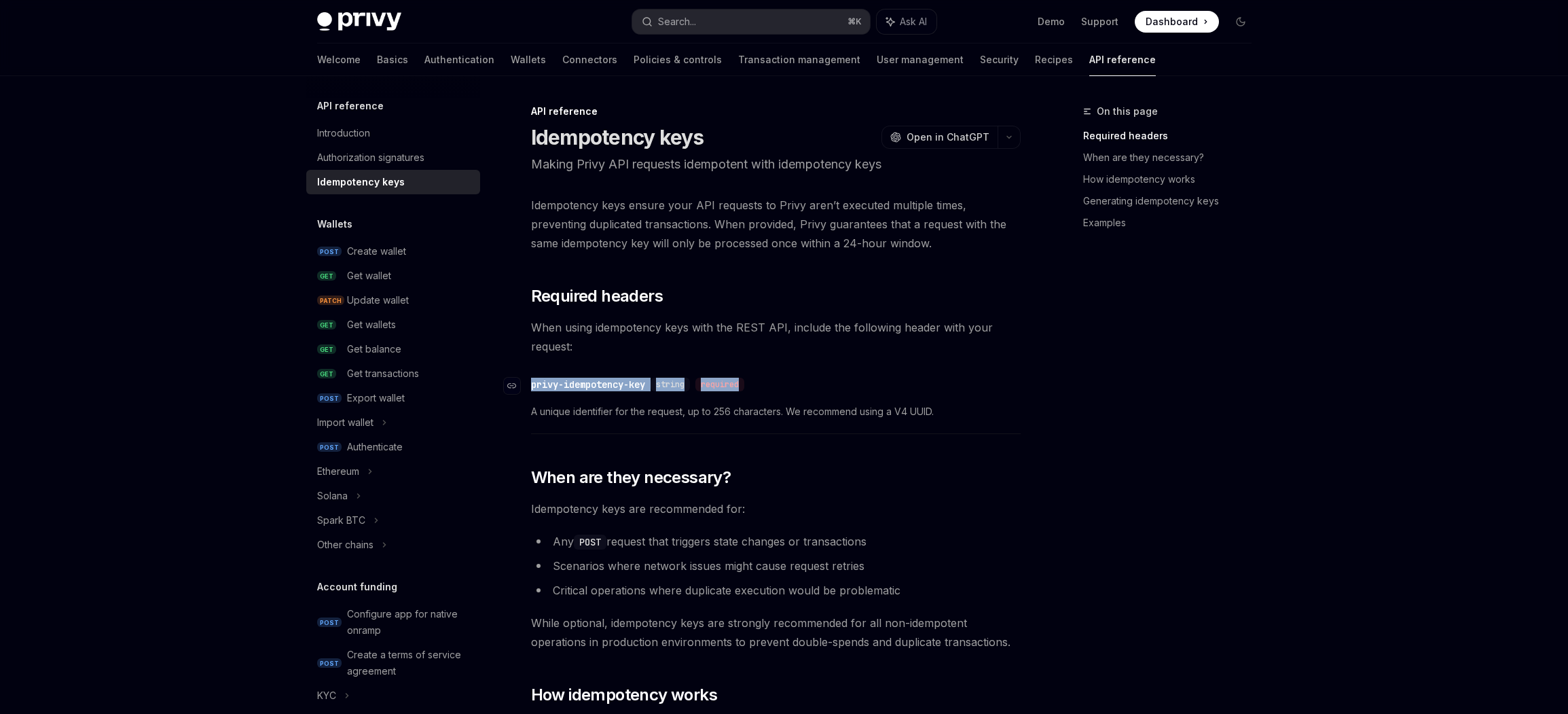
click at [673, 383] on span "string" at bounding box center [670, 385] width 29 height 11
click at [512, 294] on icon "Navigate to header" at bounding box center [512, 295] width 10 height 8
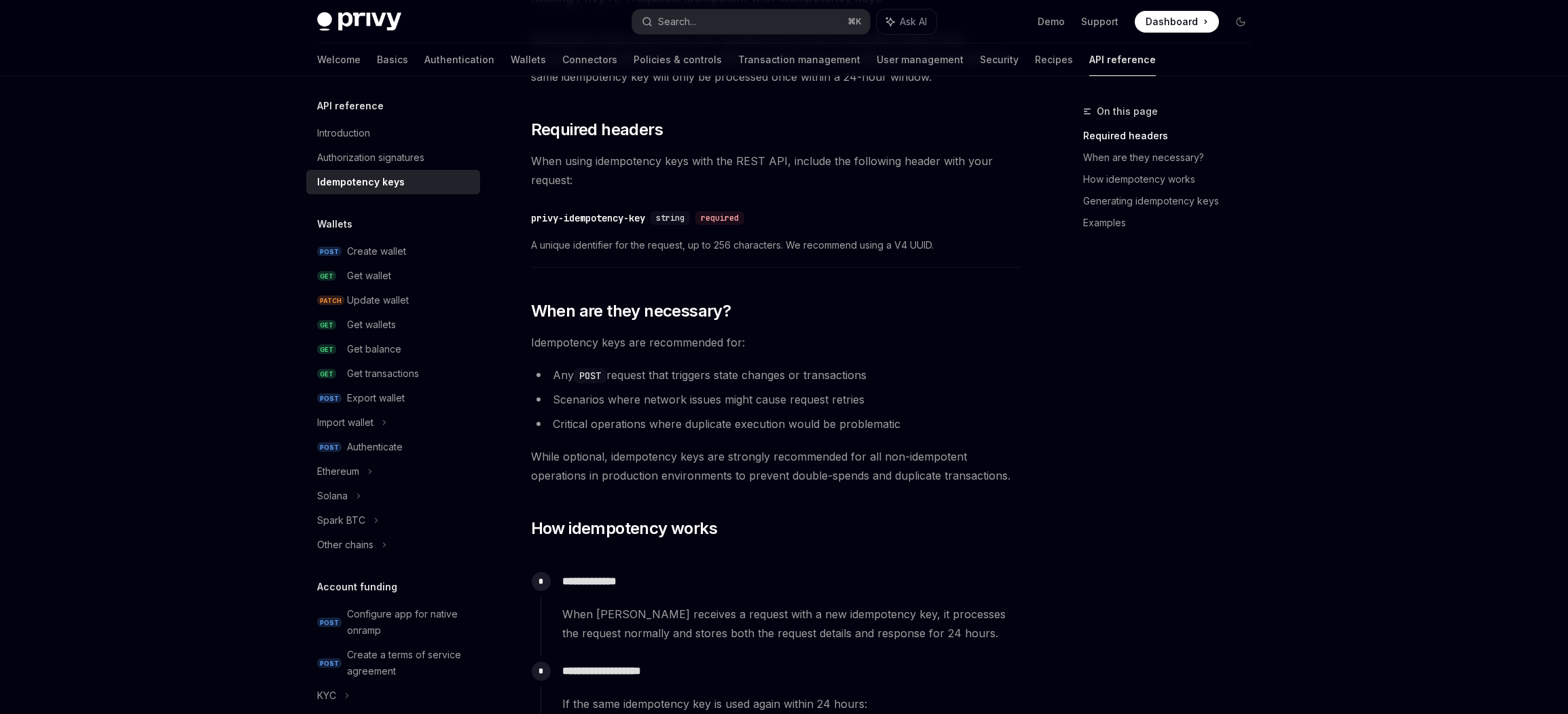
scroll to position [182, 0]
